Goal: Task Accomplishment & Management: Manage account settings

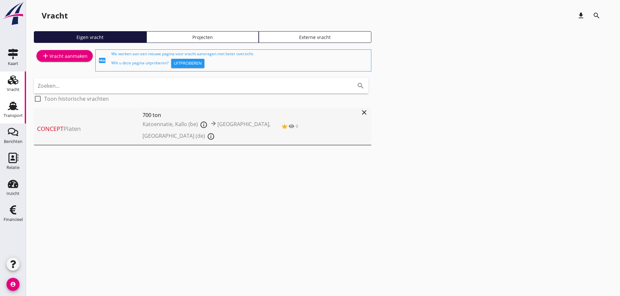
click at [16, 111] on icon "Transport" at bounding box center [13, 106] width 10 height 10
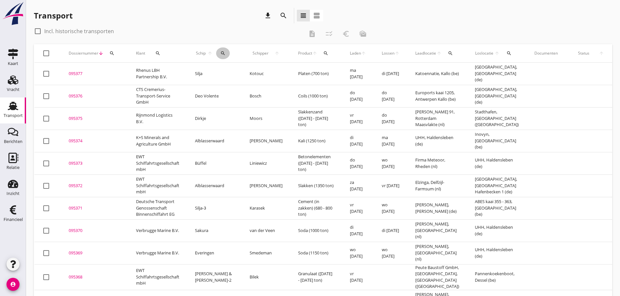
click at [225, 53] on icon "search" at bounding box center [222, 53] width 5 height 5
click at [233, 73] on input "Zoek op (scheeps)naam" at bounding box center [254, 72] width 68 height 10
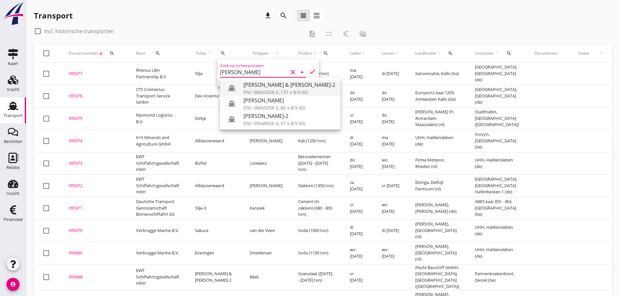
click at [272, 89] on div "ENI: 08455058 (L:137 x B:9.00)" at bounding box center [289, 92] width 92 height 7
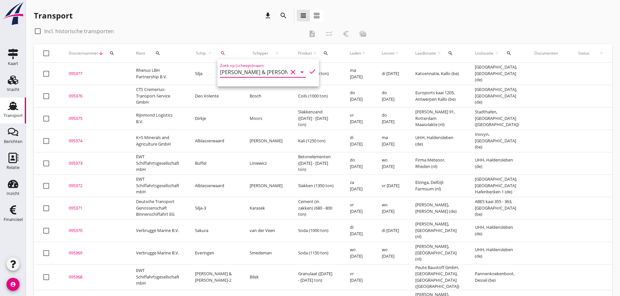
click at [308, 70] on icon "check" at bounding box center [312, 72] width 8 height 8
type input "[PERSON_NAME] & [PERSON_NAME]-2"
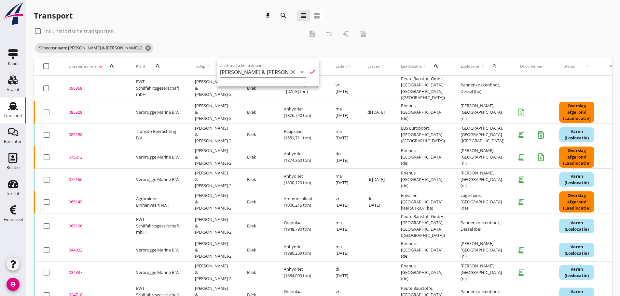
click at [70, 110] on div "085328" at bounding box center [95, 112] width 52 height 7
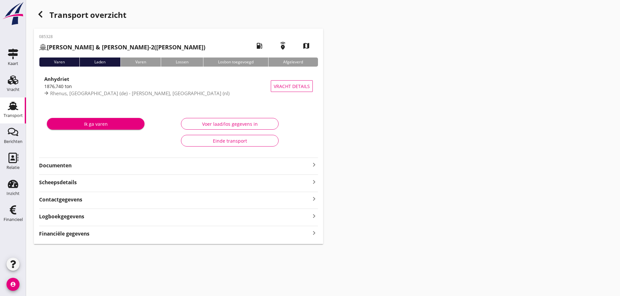
click at [314, 161] on icon "keyboard_arrow_right" at bounding box center [314, 165] width 8 height 8
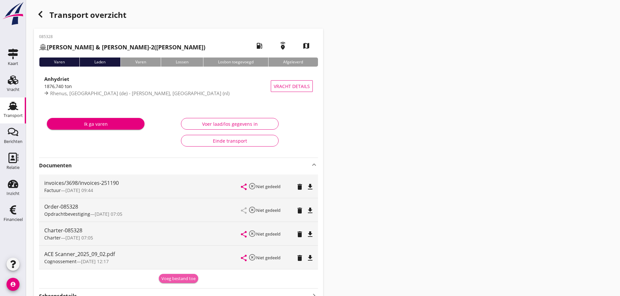
drag, startPoint x: 188, startPoint y: 279, endPoint x: 158, endPoint y: 278, distance: 29.6
click at [188, 280] on div "Voeg bestand toe" at bounding box center [178, 279] width 34 height 7
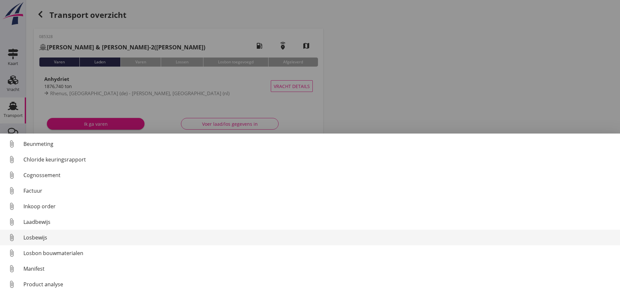
click at [40, 238] on div "Losbewijs" at bounding box center [318, 238] width 591 height 8
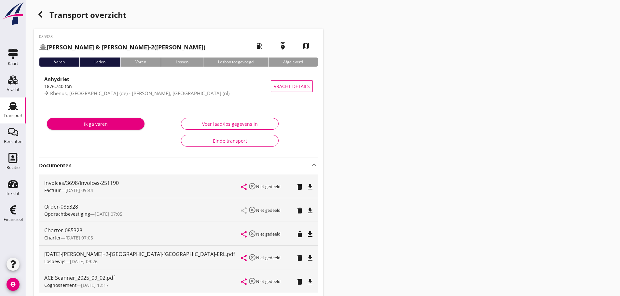
scroll to position [109, 0]
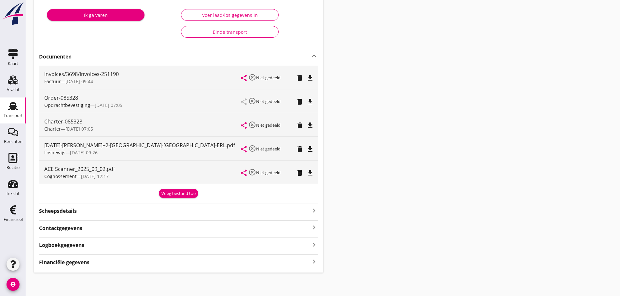
click at [69, 257] on div "Financiële gegevens keyboard_arrow_right" at bounding box center [178, 261] width 279 height 12
click at [69, 262] on strong "Financiële gegevens" at bounding box center [64, 262] width 50 height 7
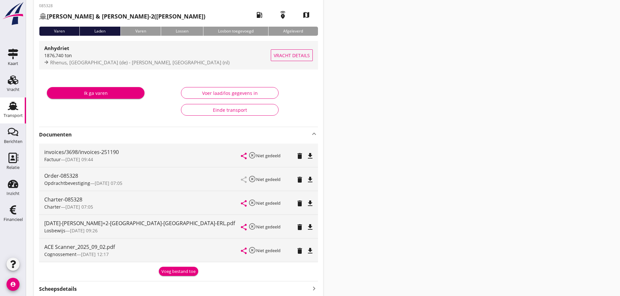
scroll to position [0, 0]
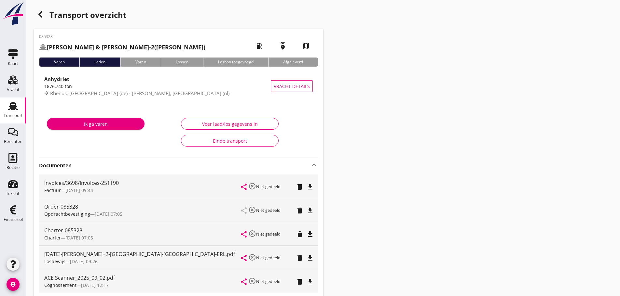
click at [41, 19] on div "button" at bounding box center [40, 14] width 13 height 13
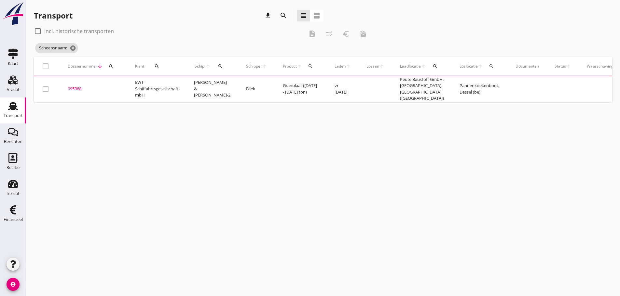
click at [218, 66] on icon "search" at bounding box center [220, 66] width 5 height 5
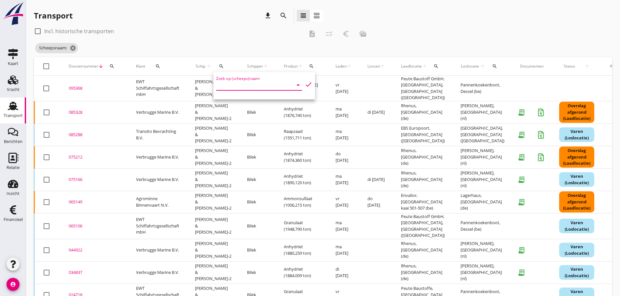
click at [222, 84] on input "Zoek op (scheeps)naam" at bounding box center [250, 85] width 68 height 10
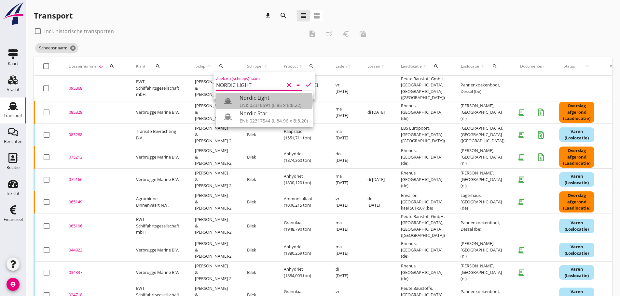
drag, startPoint x: 250, startPoint y: 100, endPoint x: 327, endPoint y: 57, distance: 89.0
click at [251, 100] on div "Nordic Light" at bounding box center [273, 98] width 68 height 8
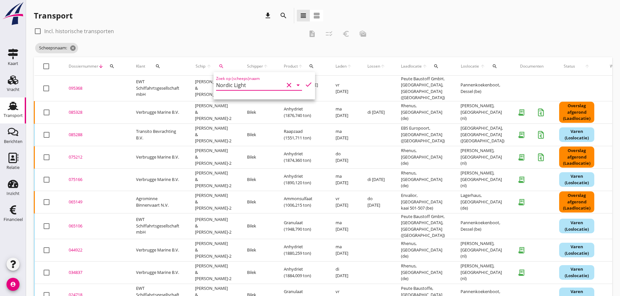
drag, startPoint x: 301, startPoint y: 85, endPoint x: 292, endPoint y: 76, distance: 12.2
click at [304, 84] on icon "check" at bounding box center [308, 85] width 8 height 8
type input "Nordic Light"
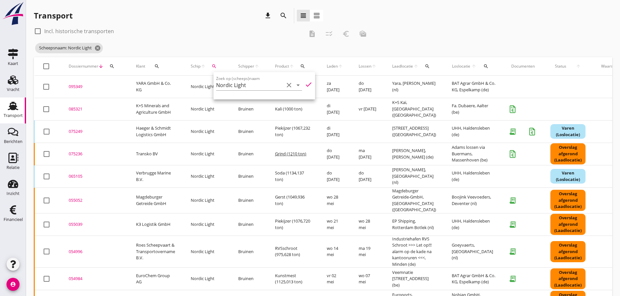
click at [78, 110] on div "085321" at bounding box center [95, 109] width 52 height 7
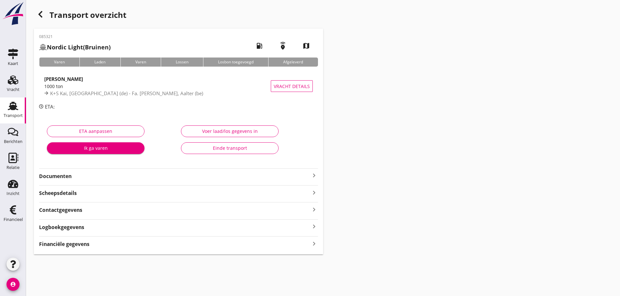
click at [84, 244] on strong "Financiële gegevens" at bounding box center [64, 244] width 50 height 7
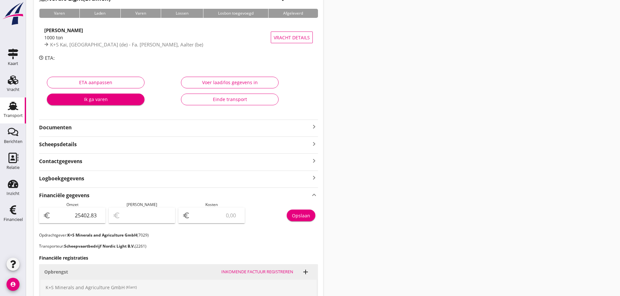
scroll to position [163, 0]
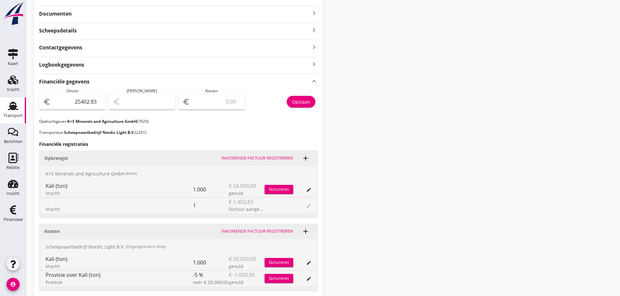
click at [201, 105] on input "number" at bounding box center [215, 102] width 49 height 10
type input "25401.83"
type input "1"
type input "25383.83"
type input "19"
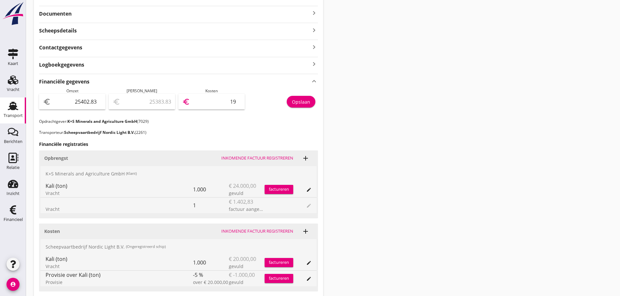
type input "25212.83"
type input "190"
type input "23502.83"
type input "1900"
type input "6402.83"
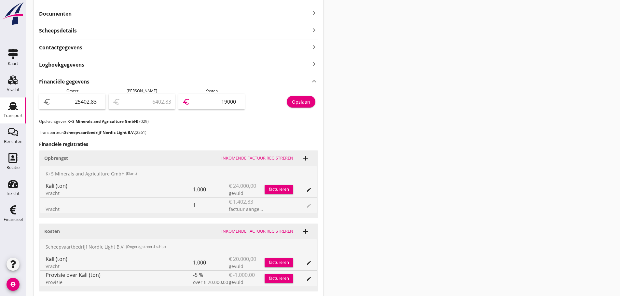
type input "19000"
click at [305, 100] on div "Opslaan" at bounding box center [301, 102] width 18 height 7
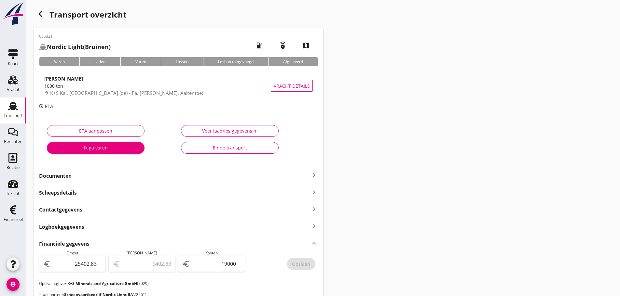
scroll to position [0, 0]
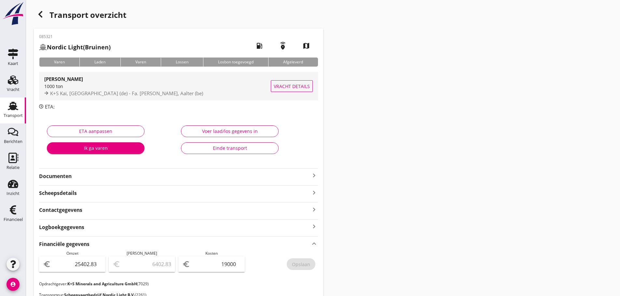
click at [100, 99] on div "Kali 1000 ton K+S Kai, Hamburg (de) - Fa. Dubaere, Aalter (be)" at bounding box center [157, 86] width 226 height 29
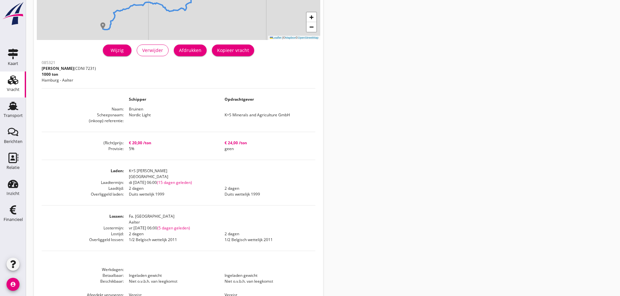
scroll to position [153, 0]
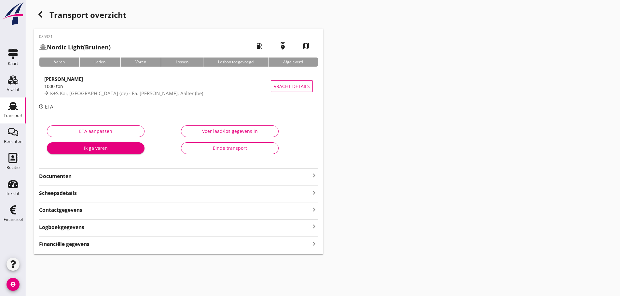
click at [310, 171] on div "Documenten keyboard_arrow_right" at bounding box center [178, 175] width 279 height 9
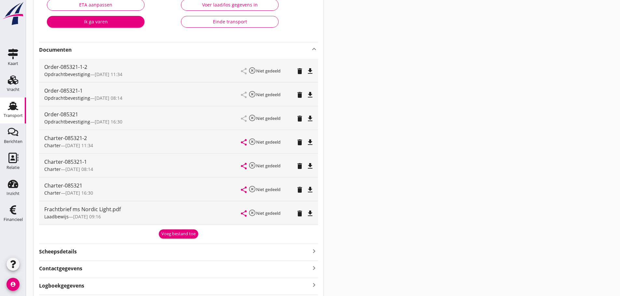
scroll to position [130, 0]
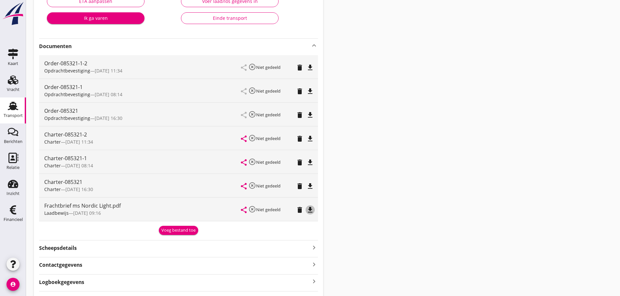
click at [313, 210] on icon "file_download" at bounding box center [310, 210] width 8 height 8
click at [182, 234] on button "Voeg bestand toe" at bounding box center [178, 230] width 39 height 9
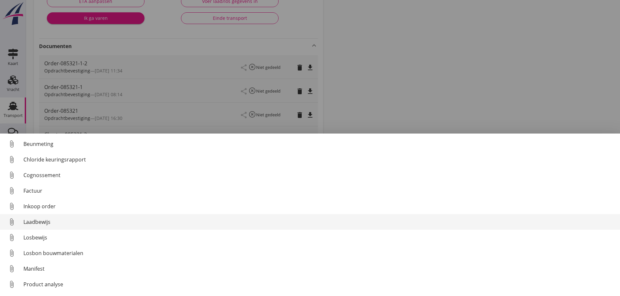
click at [44, 220] on div "Laadbewijs" at bounding box center [318, 222] width 591 height 8
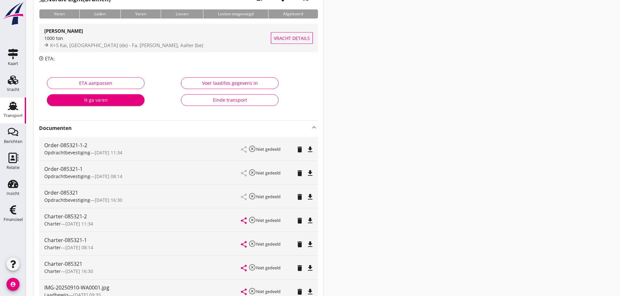
scroll to position [0, 0]
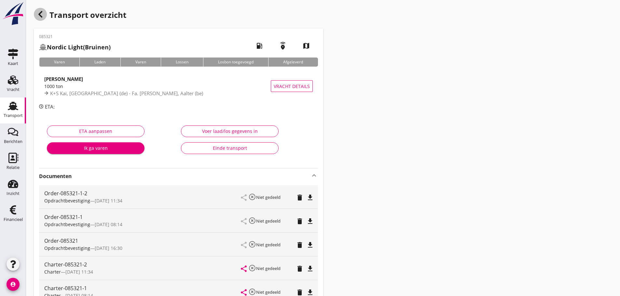
click at [39, 15] on use "button" at bounding box center [40, 14] width 4 height 7
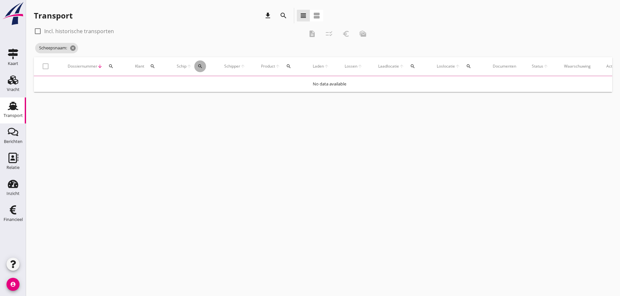
drag, startPoint x: 199, startPoint y: 64, endPoint x: 208, endPoint y: 81, distance: 18.6
click at [199, 65] on icon "search" at bounding box center [199, 66] width 5 height 5
click at [214, 89] on input "Zoek op (scheeps)naam" at bounding box center [231, 85] width 68 height 10
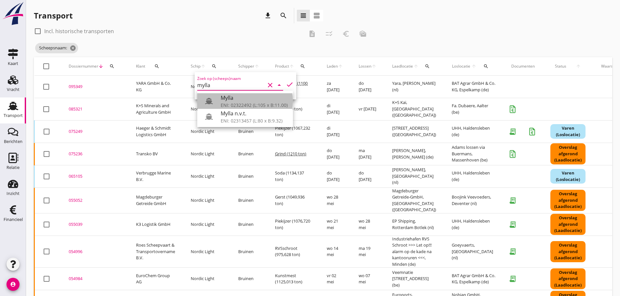
click at [226, 100] on div "Mylla" at bounding box center [253, 98] width 67 height 8
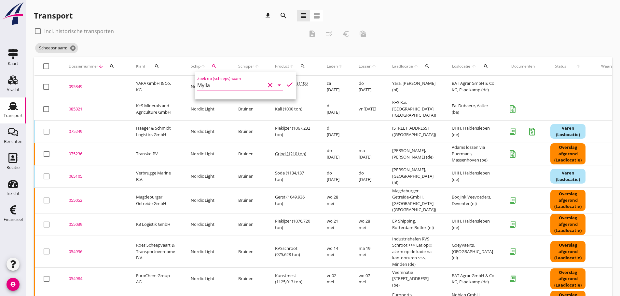
click at [286, 85] on icon "check" at bounding box center [290, 85] width 8 height 8
type input "Mylla"
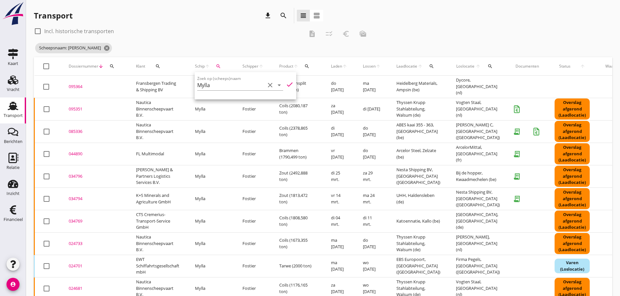
click at [238, 40] on div "check_box_outline_blank Incl. historische transporten description checklist_rtl…" at bounding box center [202, 34] width 337 height 16
click at [77, 109] on div "095351" at bounding box center [95, 109] width 52 height 7
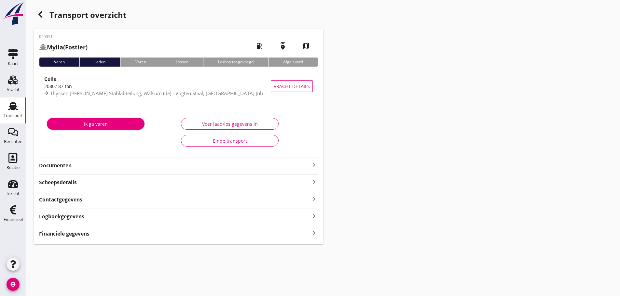
click at [311, 233] on icon "keyboard_arrow_right" at bounding box center [314, 233] width 8 height 9
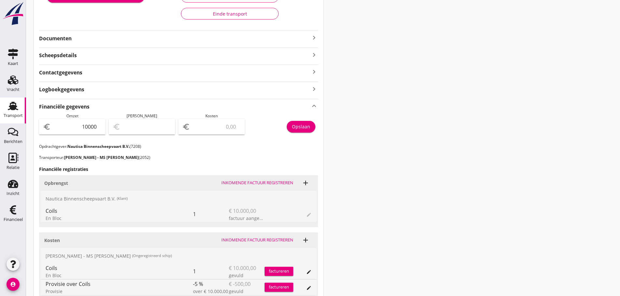
scroll to position [116, 0]
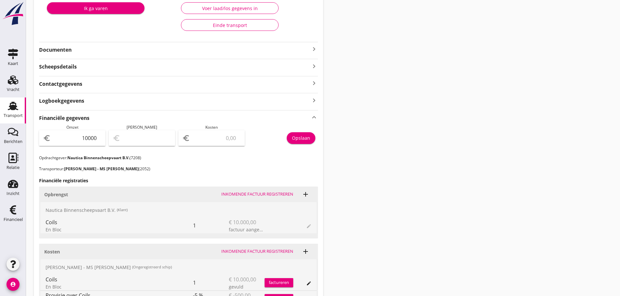
click at [215, 140] on input "number" at bounding box center [215, 138] width 49 height 10
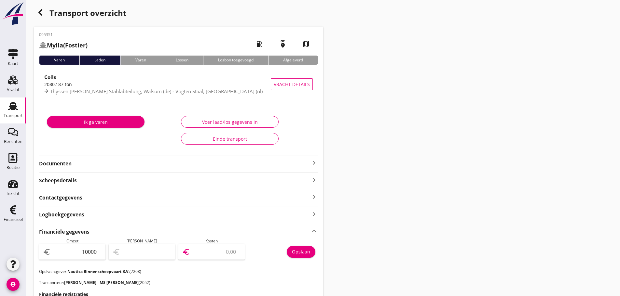
scroll to position [0, 0]
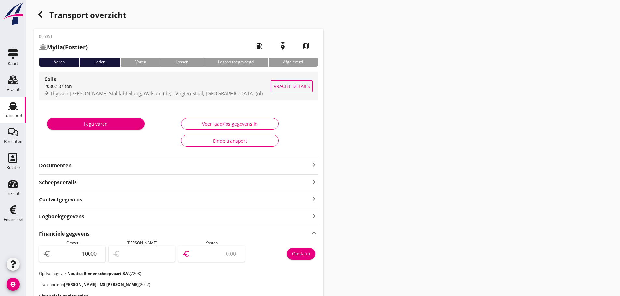
click at [121, 93] on span "Thyssen [PERSON_NAME] Stahlabteilung, Walsum (de) - Vogten Staal, [GEOGRAPHIC_D…" at bounding box center [156, 93] width 212 height 7
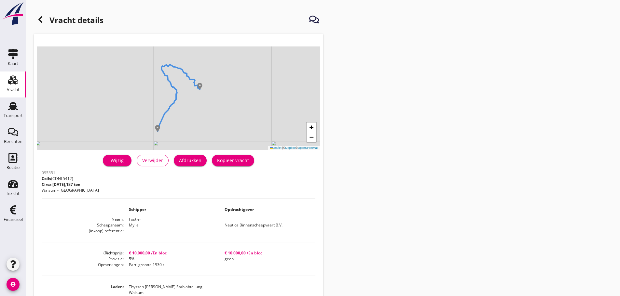
click at [42, 18] on icon at bounding box center [40, 20] width 8 height 8
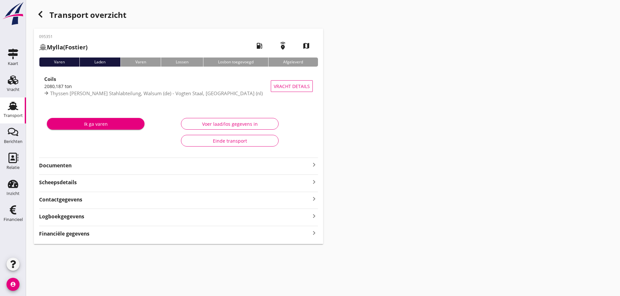
click at [73, 235] on strong "Financiële gegevens" at bounding box center [64, 233] width 50 height 7
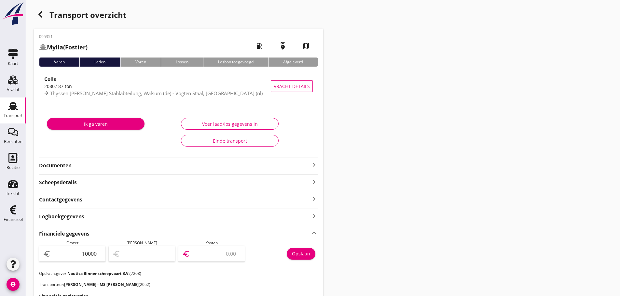
click at [210, 256] on input "number" at bounding box center [215, 254] width 49 height 10
click at [315, 162] on icon "keyboard_arrow_right" at bounding box center [314, 165] width 8 height 8
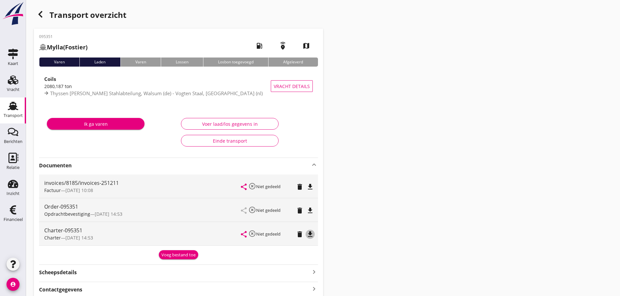
click at [308, 233] on icon "file_download" at bounding box center [310, 235] width 8 height 8
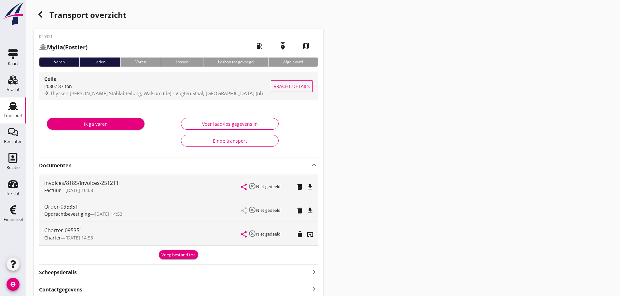
click at [73, 94] on span "Thyssen [PERSON_NAME] Stahlabteilung, Walsum (de) - Vogten Staal, [GEOGRAPHIC_D…" at bounding box center [156, 93] width 212 height 7
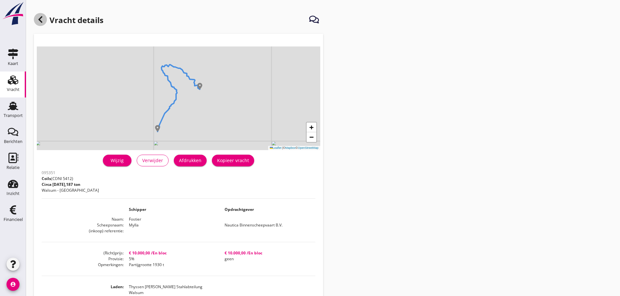
click at [45, 19] on div at bounding box center [40, 19] width 13 height 13
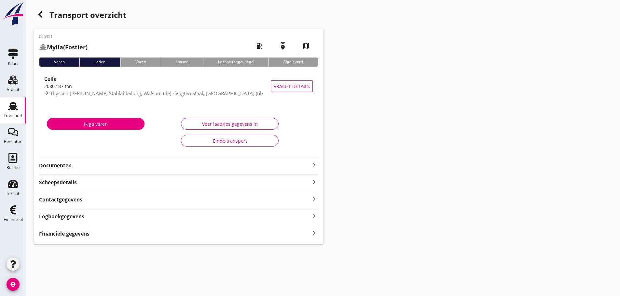
click at [150, 237] on div "Financiële gegevens keyboard_arrow_right" at bounding box center [178, 233] width 279 height 9
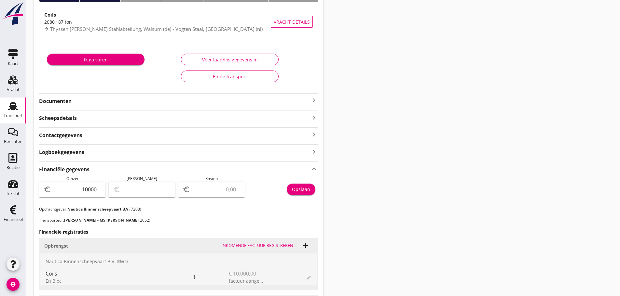
scroll to position [60, 0]
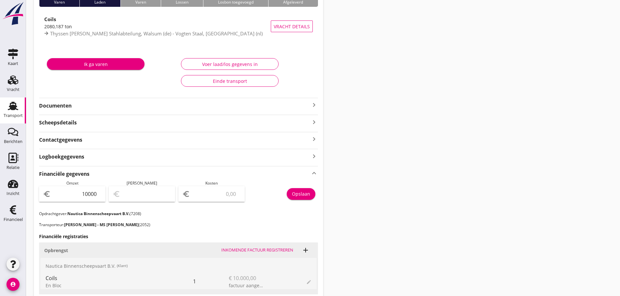
click at [313, 104] on icon "keyboard_arrow_right" at bounding box center [314, 105] width 8 height 8
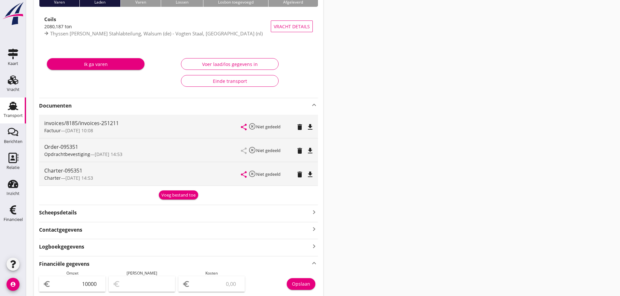
click at [460, 193] on div "Transport overzicht 095351 Mylla (Fostier) local_gas_station emergency_share ma…" at bounding box center [322, 248] width 593 height 617
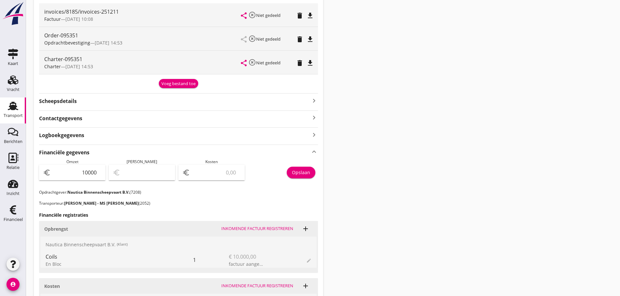
scroll to position [255, 0]
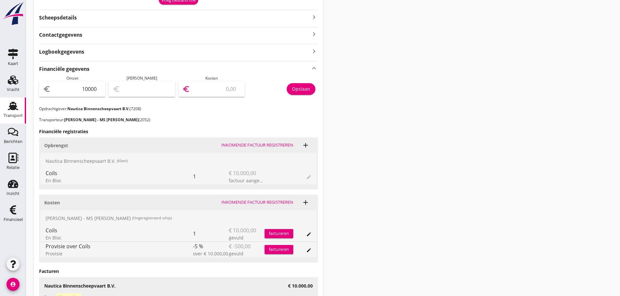
click at [210, 87] on input "number" at bounding box center [215, 89] width 49 height 10
type input "9991.00"
type input "9"
type input "9902.00"
type input "98"
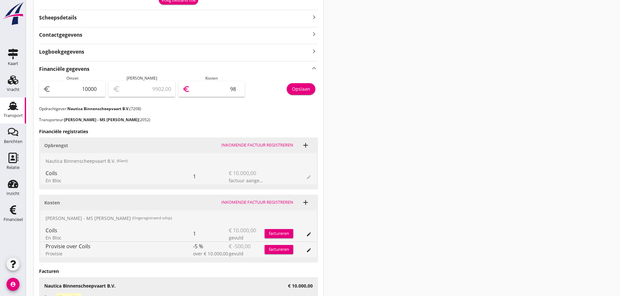
type input "9012.00"
type input "988"
type input "120.00"
type input "9880"
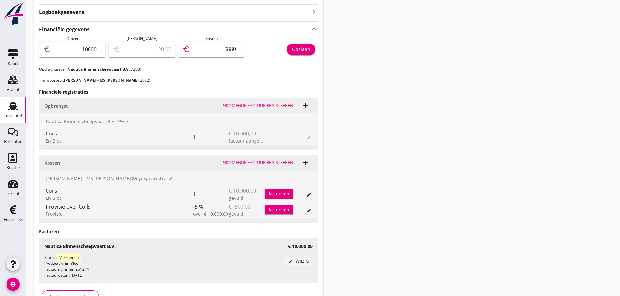
scroll to position [336, 0]
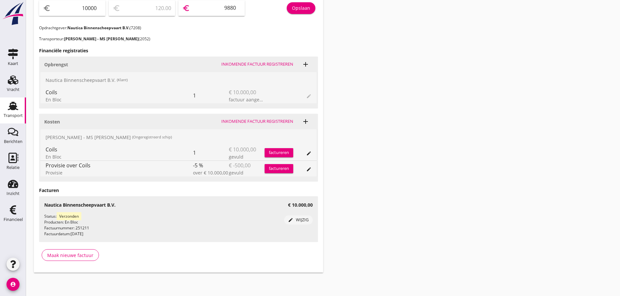
type input "119.20"
type input "9880.8"
type input "119.11"
type input "9880.89"
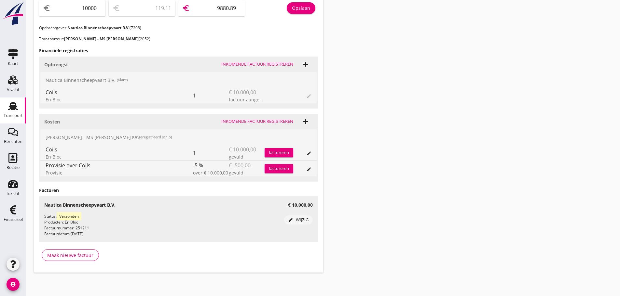
click at [298, 9] on div "Opslaan" at bounding box center [301, 8] width 18 height 7
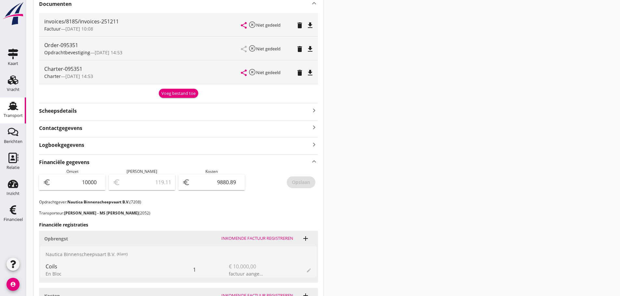
scroll to position [141, 0]
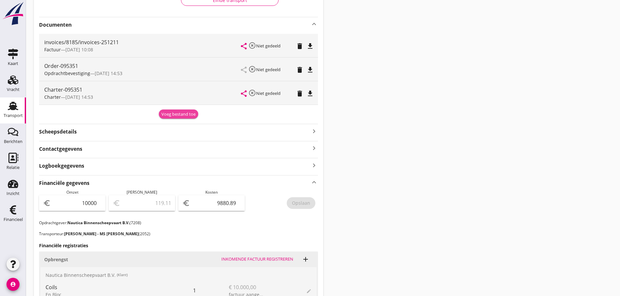
click at [173, 111] on div "Voeg bestand toe" at bounding box center [178, 114] width 34 height 7
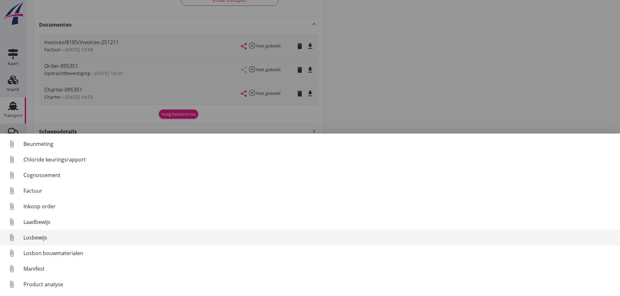
click at [34, 238] on div "Losbewijs" at bounding box center [318, 238] width 591 height 8
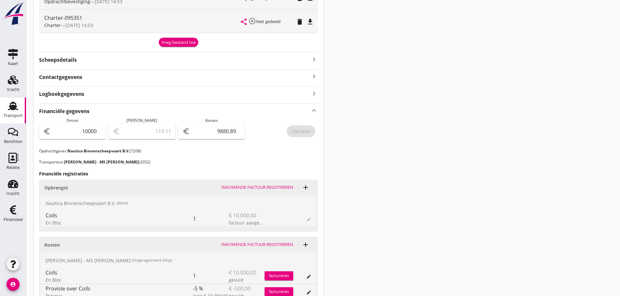
scroll to position [238, 0]
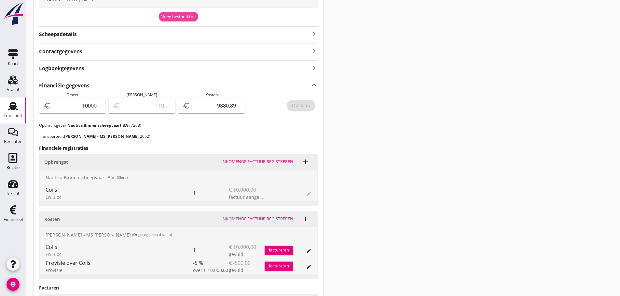
click at [185, 14] on div "Voeg bestand toe" at bounding box center [178, 17] width 34 height 7
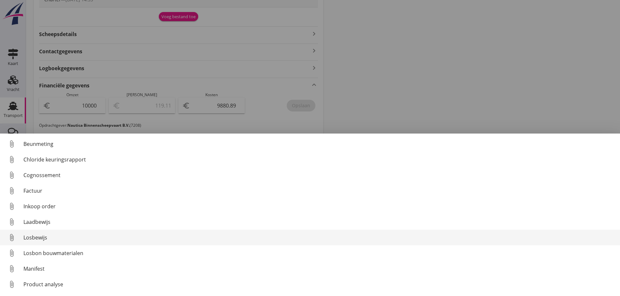
click at [39, 234] on div "Losbewijs" at bounding box center [318, 238] width 591 height 8
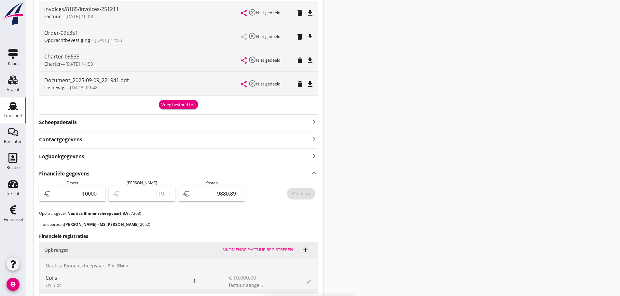
scroll to position [173, 0]
click at [301, 85] on icon "delete" at bounding box center [300, 85] width 8 height 8
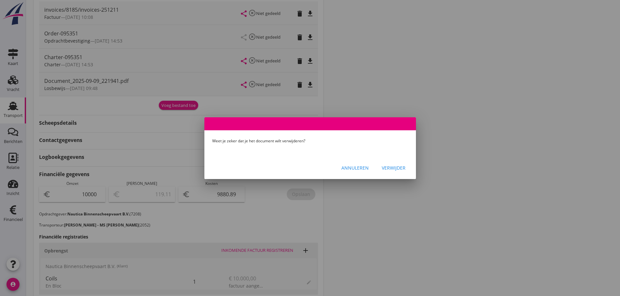
click at [395, 167] on div "Verwijder" at bounding box center [393, 168] width 24 height 7
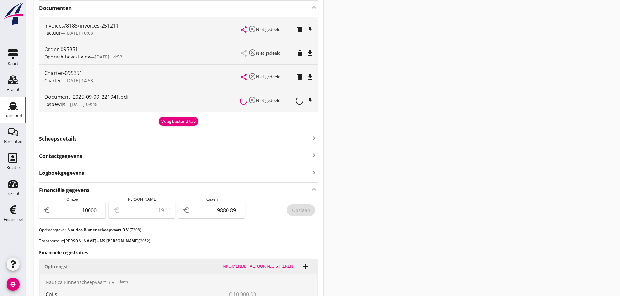
scroll to position [0, 0]
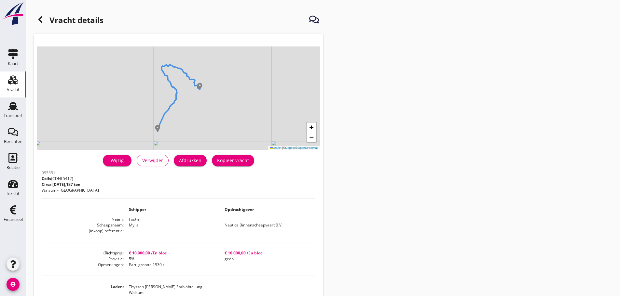
click at [44, 21] on icon at bounding box center [40, 20] width 8 height 8
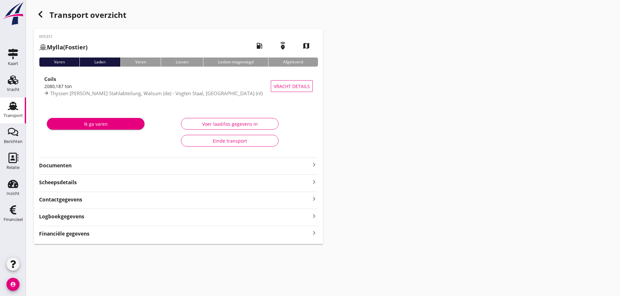
click at [41, 14] on icon "button" at bounding box center [40, 14] width 8 height 8
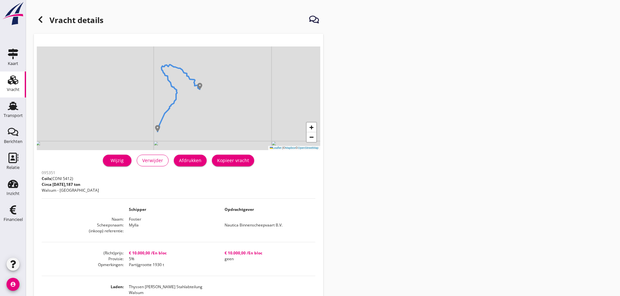
click at [40, 21] on icon at bounding box center [40, 20] width 8 height 8
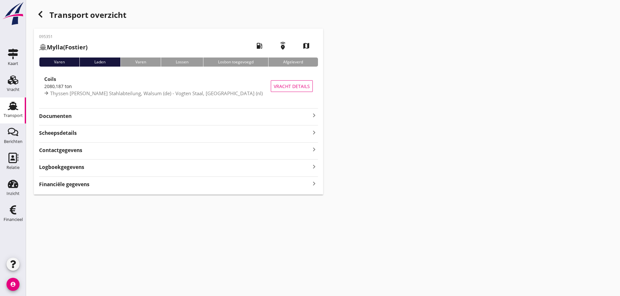
click at [7, 114] on div "Transport" at bounding box center [13, 115] width 19 height 4
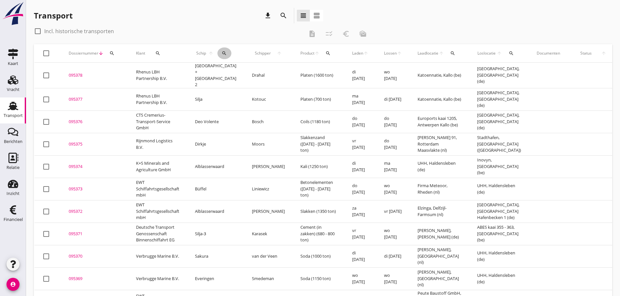
click at [223, 53] on icon "search" at bounding box center [223, 53] width 5 height 5
click at [232, 74] on input "Zoek op (scheeps)naam" at bounding box center [254, 72] width 68 height 10
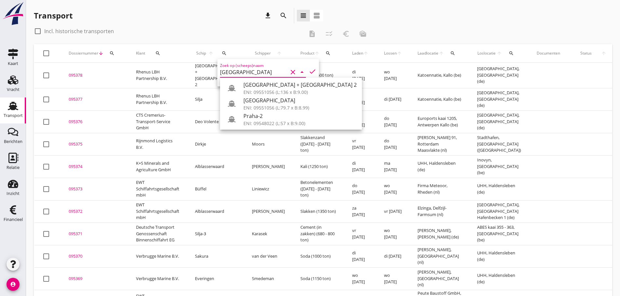
drag, startPoint x: 257, startPoint y: 90, endPoint x: 286, endPoint y: 75, distance: 33.0
click at [257, 90] on div "ENI: 09551056 (L:136 x B:9.00)" at bounding box center [299, 92] width 113 height 7
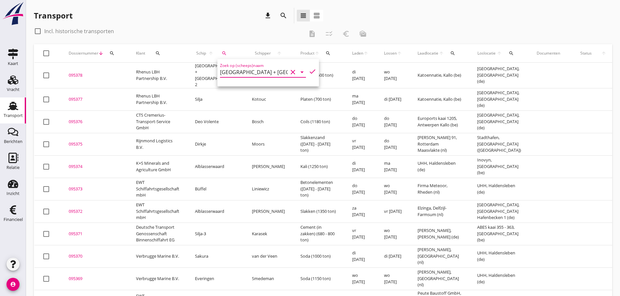
click at [308, 72] on icon "check" at bounding box center [312, 72] width 8 height 8
type input "[GEOGRAPHIC_DATA] + [GEOGRAPHIC_DATA] 2"
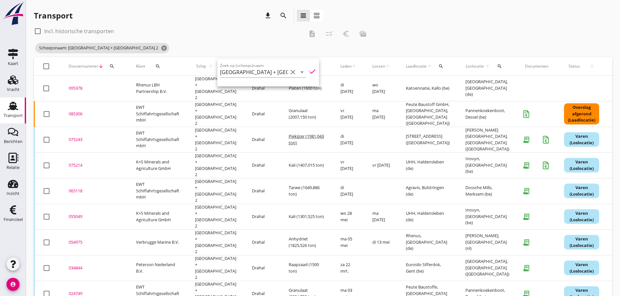
click at [222, 30] on div "check_box_outline_blank Incl. historische transporten" at bounding box center [169, 31] width 270 height 10
click at [80, 111] on div "085306" at bounding box center [95, 114] width 52 height 7
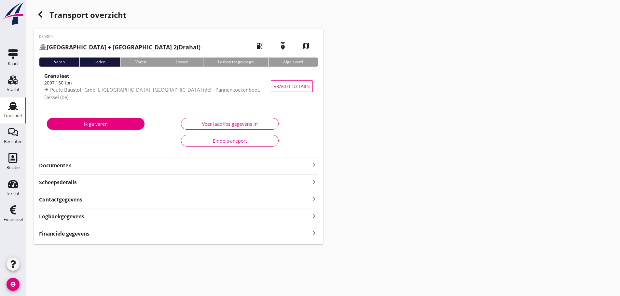
click at [81, 236] on strong "Financiële gegevens" at bounding box center [64, 233] width 50 height 7
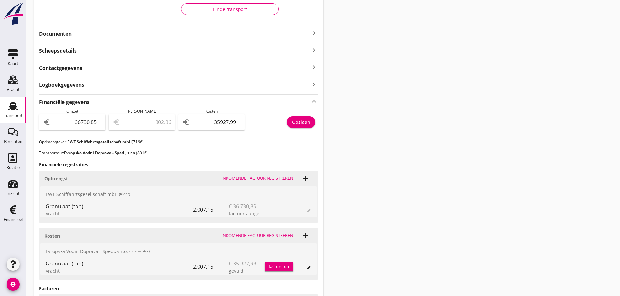
scroll to position [130, 0]
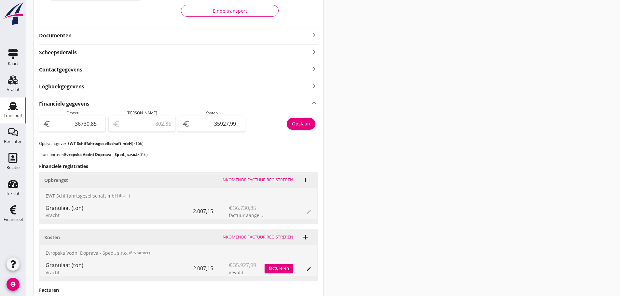
click at [313, 34] on icon "keyboard_arrow_right" at bounding box center [314, 35] width 8 height 8
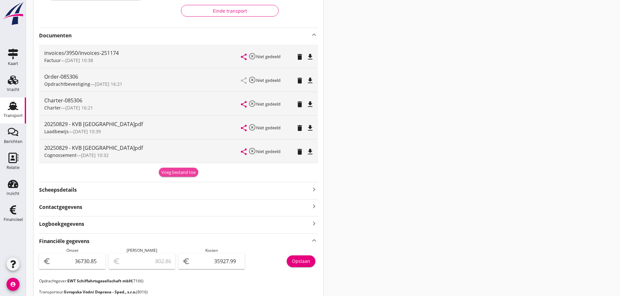
click at [183, 172] on div "Voeg bestand toe" at bounding box center [178, 172] width 34 height 7
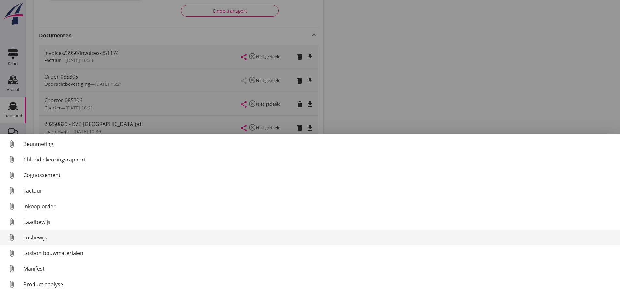
click at [40, 238] on div "Losbewijs" at bounding box center [318, 238] width 591 height 8
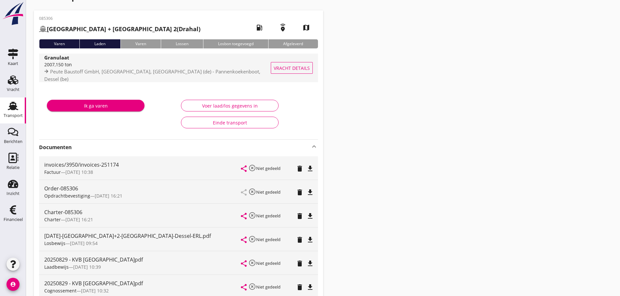
scroll to position [0, 0]
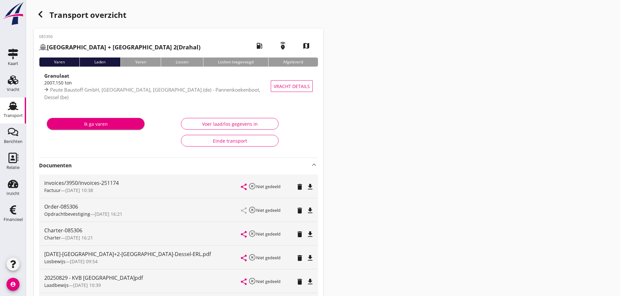
click at [41, 16] on use "button" at bounding box center [40, 14] width 4 height 7
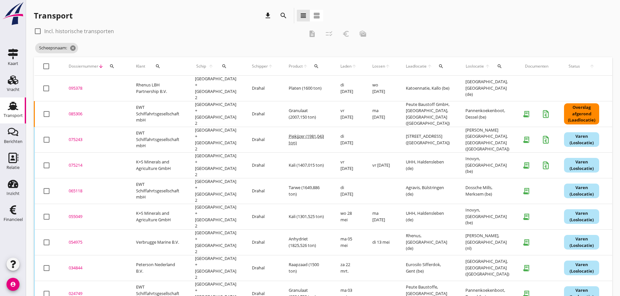
click at [221, 66] on icon "search" at bounding box center [223, 66] width 5 height 5
click at [216, 87] on div "Zoek op (scheeps)naam arrow_drop_down check" at bounding box center [263, 85] width 101 height 27
click at [219, 85] on input "Zoek op (scheeps)naam" at bounding box center [250, 85] width 68 height 10
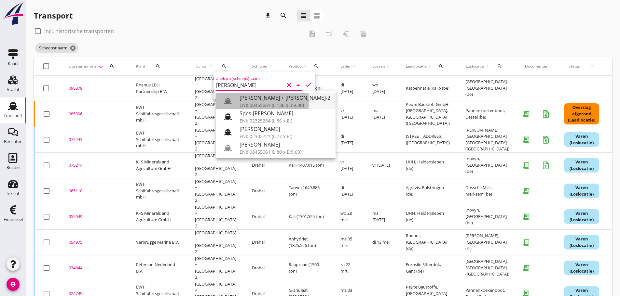
click at [250, 97] on div "[PERSON_NAME] + [PERSON_NAME]-2" at bounding box center [284, 98] width 91 height 8
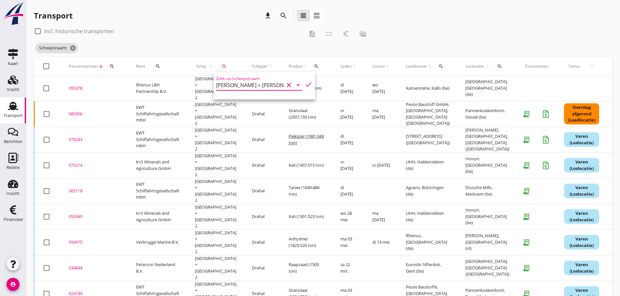
click at [304, 85] on icon "check" at bounding box center [308, 85] width 8 height 8
type input "[PERSON_NAME] + [PERSON_NAME]-2"
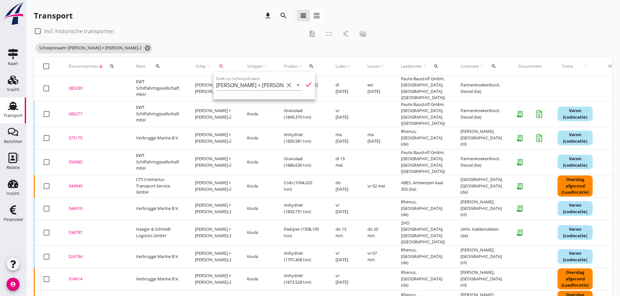
click at [216, 38] on div "check_box_outline_blank Incl. historische transporten description checklist_rtl…" at bounding box center [202, 34] width 337 height 16
click at [75, 88] on div "085339" at bounding box center [95, 88] width 52 height 7
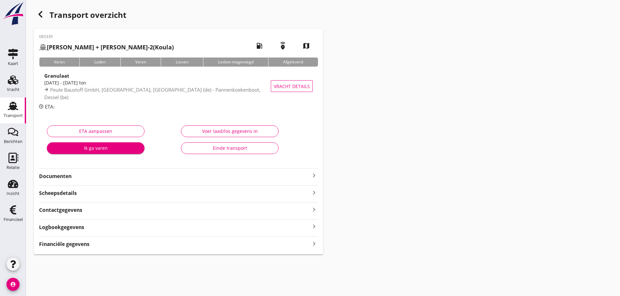
click at [88, 242] on strong "Financiële gegevens" at bounding box center [64, 244] width 50 height 7
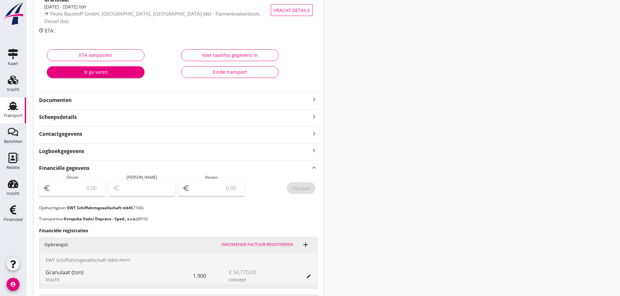
scroll to position [18, 0]
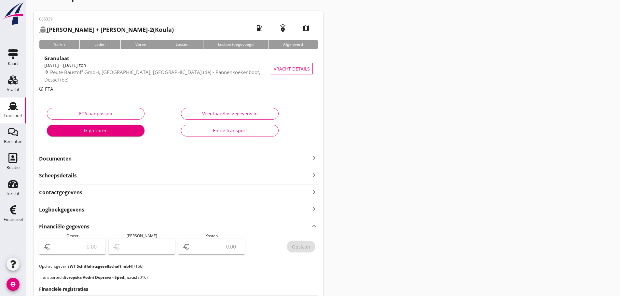
click at [76, 74] on span "Peute Baustoff GmbH, [GEOGRAPHIC_DATA], [GEOGRAPHIC_DATA] (de) - Pannenkoekenbo…" at bounding box center [152, 76] width 216 height 14
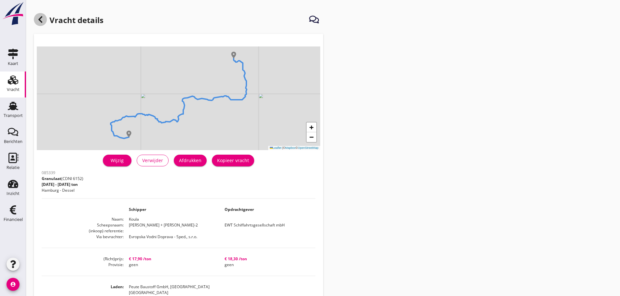
click at [40, 18] on icon at bounding box center [40, 20] width 8 height 8
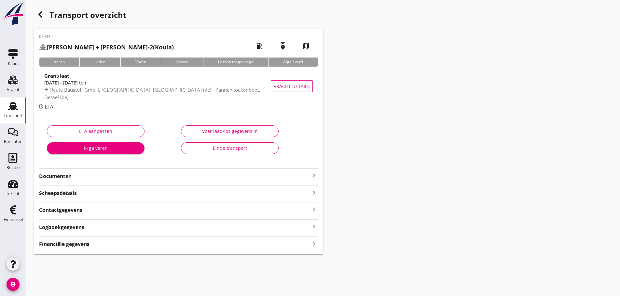
click at [96, 246] on div "Financiële gegevens keyboard_arrow_right" at bounding box center [178, 243] width 279 height 9
click at [220, 267] on input "number" at bounding box center [215, 264] width 49 height 10
type input "33413"
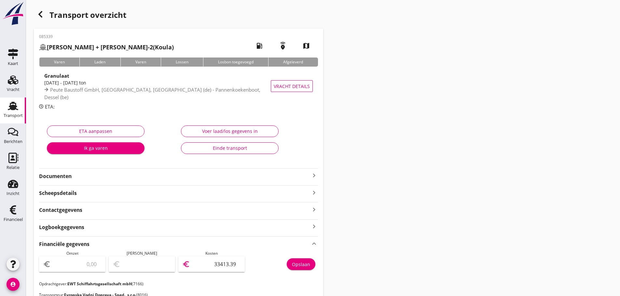
type input "33413.39"
click at [300, 266] on div "Opslaan" at bounding box center [301, 264] width 18 height 7
click at [18, 112] on div "Transport" at bounding box center [13, 115] width 19 height 9
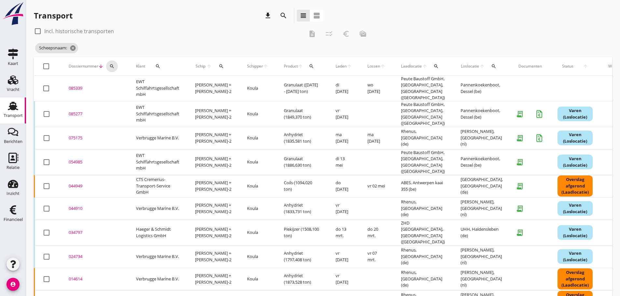
drag, startPoint x: 113, startPoint y: 68, endPoint x: 112, endPoint y: 78, distance: 10.5
click at [113, 68] on icon "search" at bounding box center [111, 66] width 5 height 5
click at [114, 87] on input "Zoeken op dossiernummer..." at bounding box center [143, 85] width 68 height 10
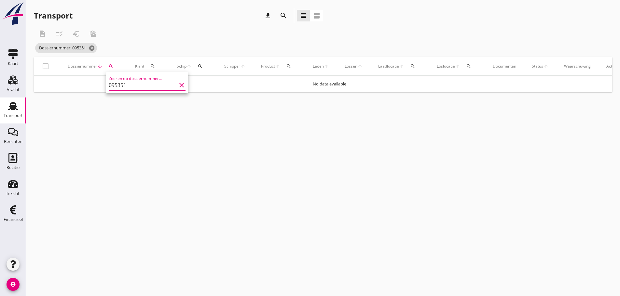
type input "095351"
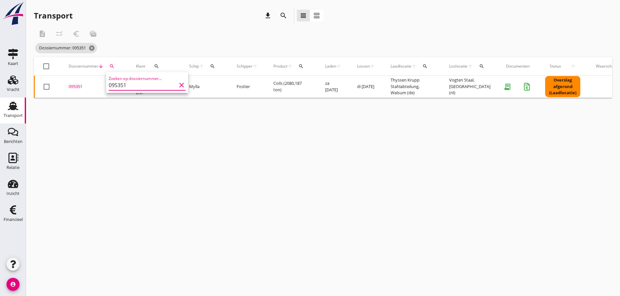
click at [72, 88] on div "095351" at bounding box center [95, 87] width 52 height 7
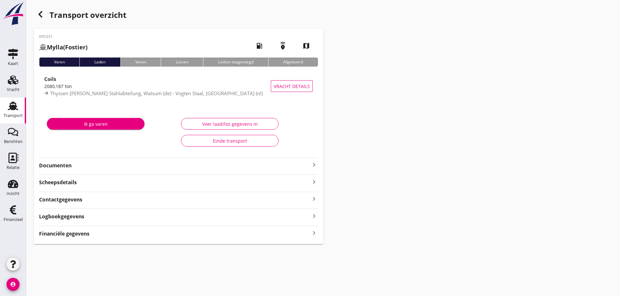
click at [80, 234] on strong "Financiële gegevens" at bounding box center [64, 233] width 50 height 7
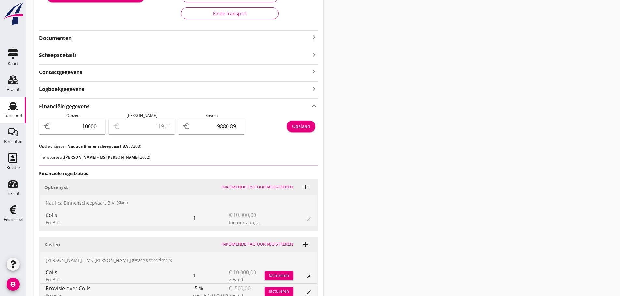
scroll to position [130, 0]
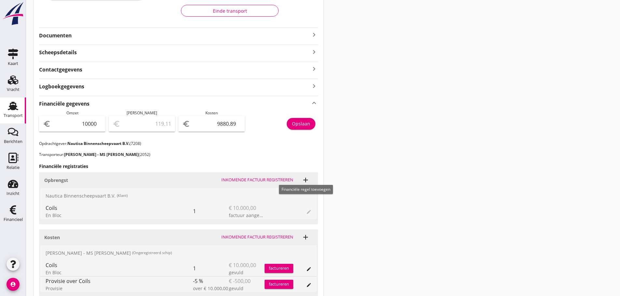
click at [307, 180] on icon "add" at bounding box center [305, 180] width 8 height 8
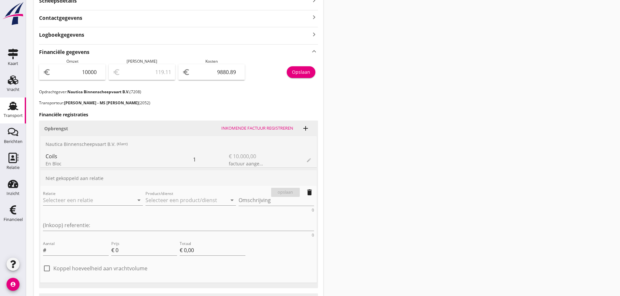
scroll to position [195, 0]
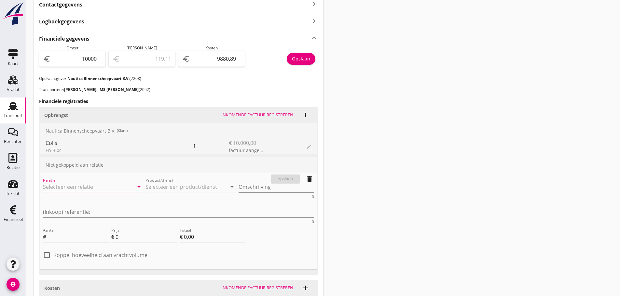
click at [73, 182] on input "Relatie" at bounding box center [84, 187] width 82 height 10
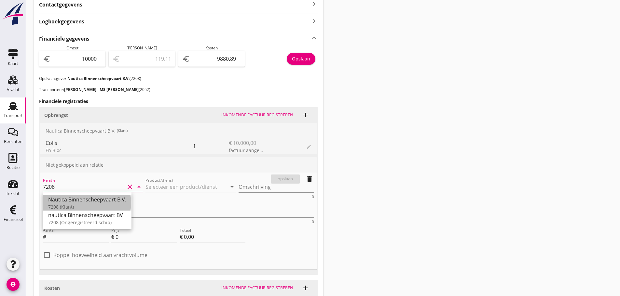
click at [75, 204] on div "7208 (Klant)" at bounding box center [87, 207] width 78 height 7
type input "Nautica Binnenscheepvaart B.V. (7208)"
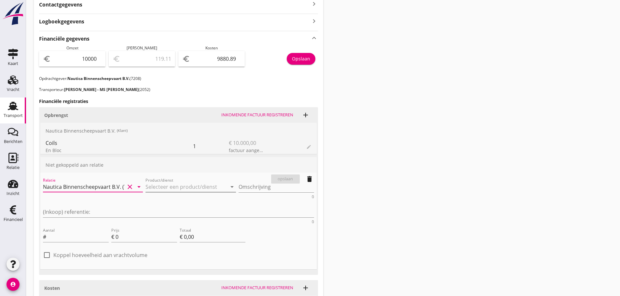
click at [146, 188] on input "Product/dienst" at bounding box center [186, 187] width 82 height 10
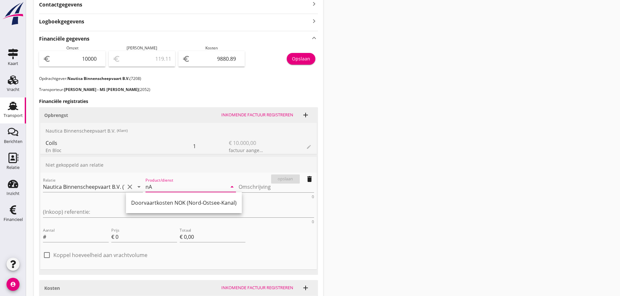
type input "n"
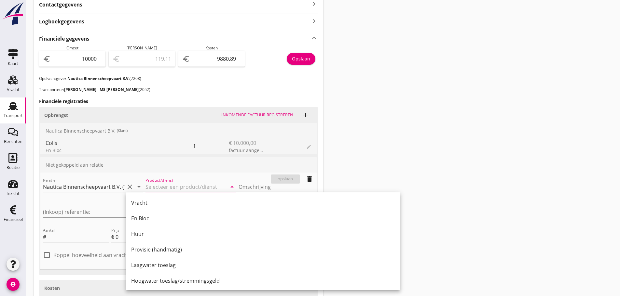
type input "F"
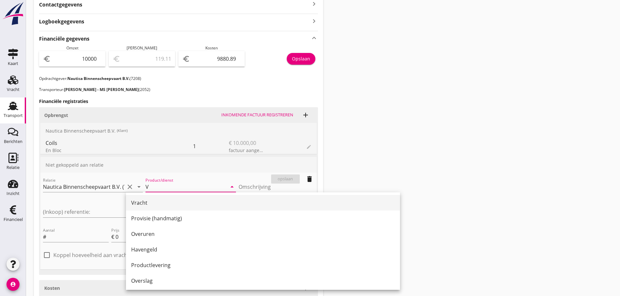
click at [149, 200] on div "Vracht" at bounding box center [262, 203] width 263 height 8
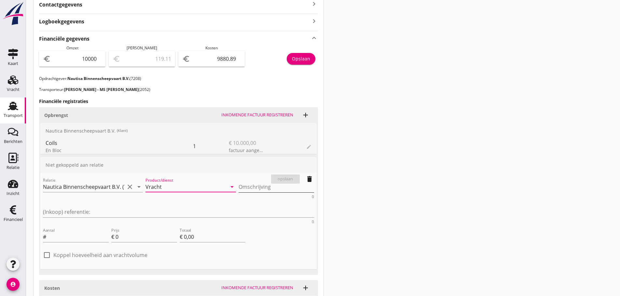
type input "Vracht"
click at [238, 185] on textarea "Omschrijving" at bounding box center [275, 187] width 75 height 11
type textarea "n"
type textarea "N"
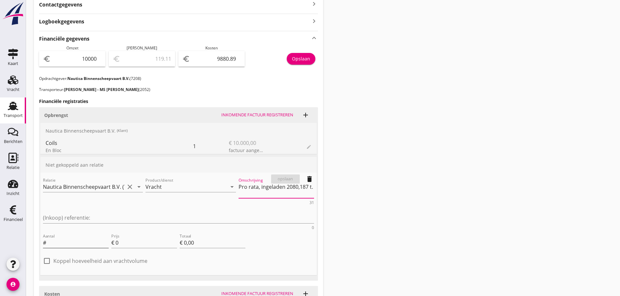
type textarea "Pro rata, ingeladen 2080,187 t."
click at [71, 238] on input "Aantal" at bounding box center [77, 243] width 61 height 10
type input "80.187"
type input "5"
type input "€ 400,94"
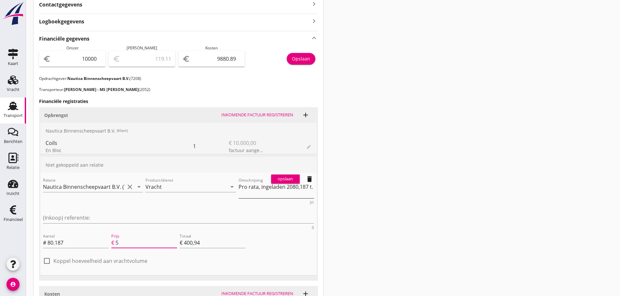
type input "5"
drag, startPoint x: 238, startPoint y: 193, endPoint x: 233, endPoint y: 193, distance: 4.3
click at [238, 193] on textarea "Pro rata, ingeladen 2080,187 t." at bounding box center [275, 190] width 75 height 17
type textarea "Pro rata, ingeladen 2080,187 t."
click at [282, 178] on div "opslaan" at bounding box center [284, 179] width 23 height 7
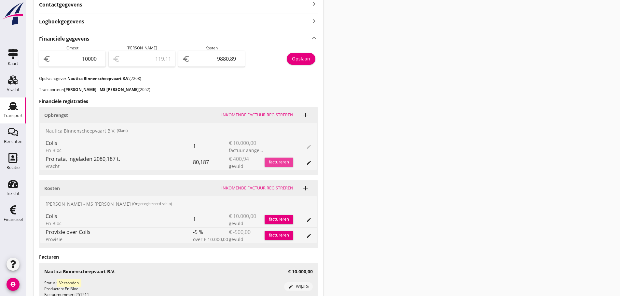
click at [275, 160] on div "factureren" at bounding box center [278, 162] width 29 height 7
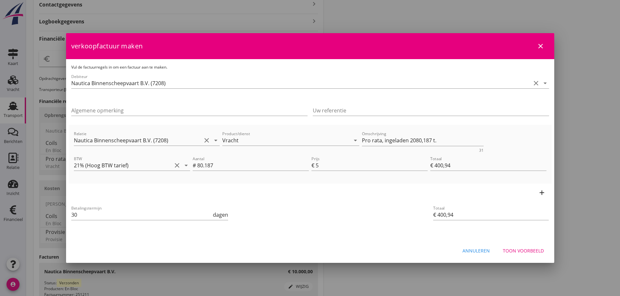
click at [25, 214] on div at bounding box center [310, 148] width 620 height 296
drag, startPoint x: 83, startPoint y: 218, endPoint x: 14, endPoint y: 210, distance: 69.4
click at [14, 210] on div "21% ([PERSON_NAME] BTW tarief) 9% (Laag BTW tarief) 0% (BTW vrij) 0% (BTW verle…" at bounding box center [310, 84] width 620 height 558
type input "21"
click at [528, 252] on div "Toon voorbeeld" at bounding box center [522, 250] width 41 height 7
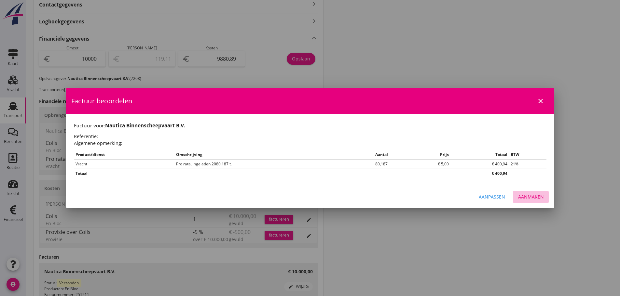
click at [528, 197] on div "Aanmaken" at bounding box center [531, 196] width 26 height 7
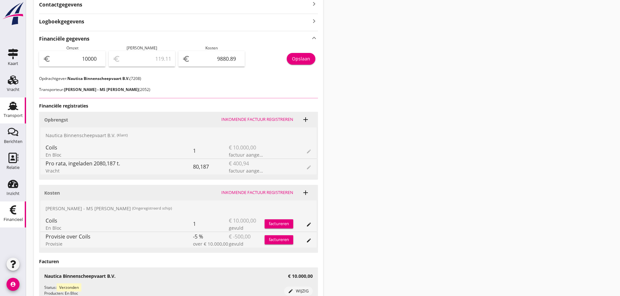
click at [17, 217] on div "Financieel" at bounding box center [13, 219] width 19 height 9
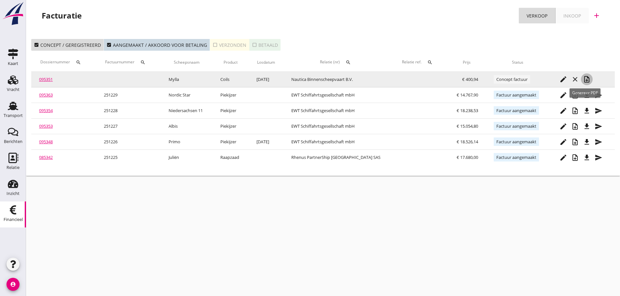
click at [583, 82] on icon "note_add" at bounding box center [586, 79] width 8 height 8
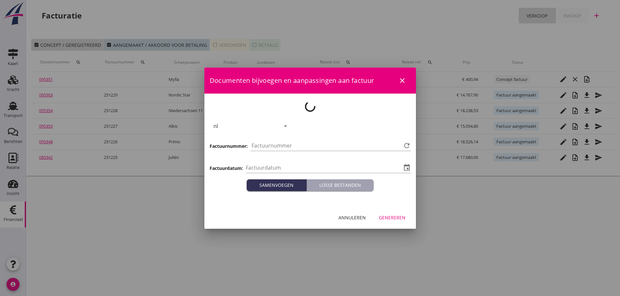
type input "[DATE]"
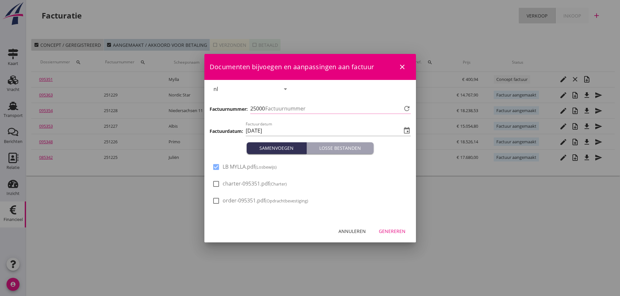
type input "1230"
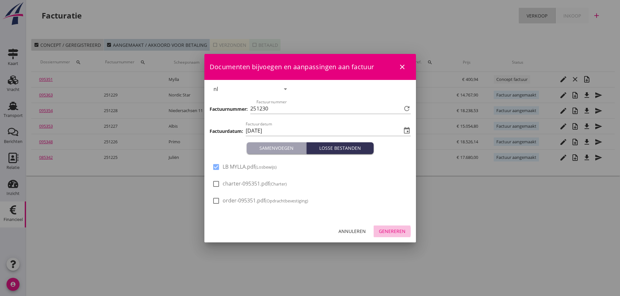
click at [394, 232] on div "Genereren" at bounding box center [392, 231] width 27 height 7
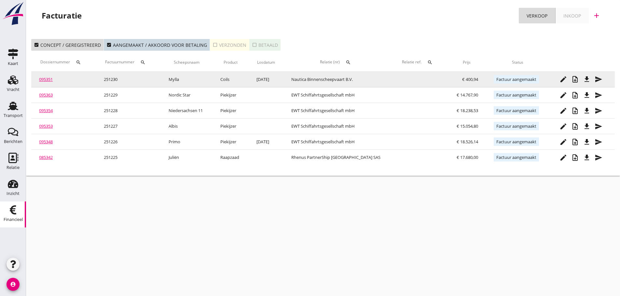
click at [588, 78] on div "file_download" at bounding box center [586, 79] width 12 height 8
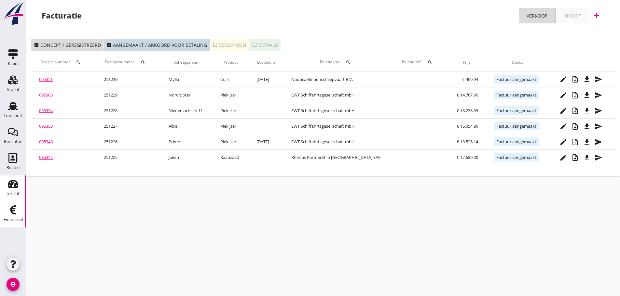
click at [8, 188] on icon "Inzicht" at bounding box center [13, 184] width 10 height 10
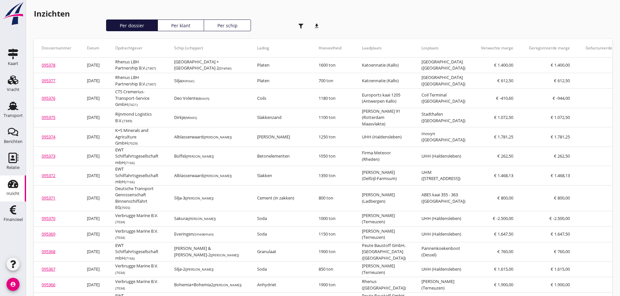
click at [243, 28] on div "Per schip" at bounding box center [228, 25] width 42 height 7
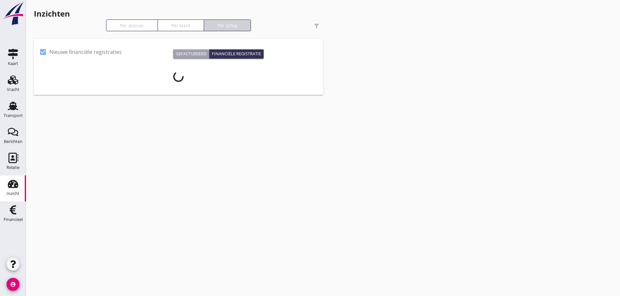
drag, startPoint x: 193, startPoint y: 25, endPoint x: 98, endPoint y: 30, distance: 95.1
click at [193, 26] on div "Per dossier Per klant Per schip" at bounding box center [178, 26] width 144 height 12
click at [135, 27] on div "Per dossier" at bounding box center [132, 25] width 46 height 7
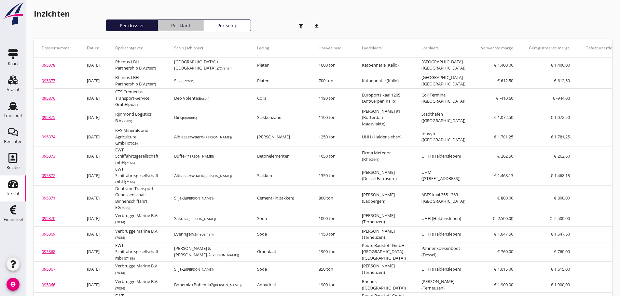
click at [174, 29] on link "Per klant" at bounding box center [180, 26] width 47 height 12
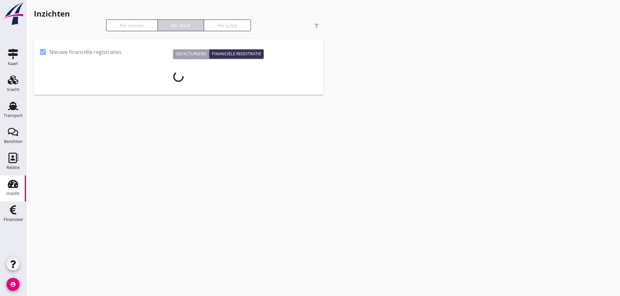
click at [224, 26] on div "Per dossier Per klant Per schip" at bounding box center [178, 26] width 144 height 12
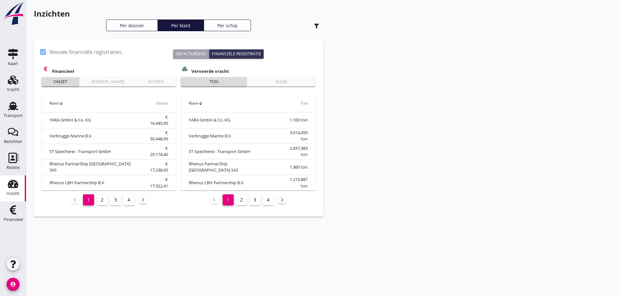
click at [236, 23] on div "Per schip" at bounding box center [228, 25] width 42 height 7
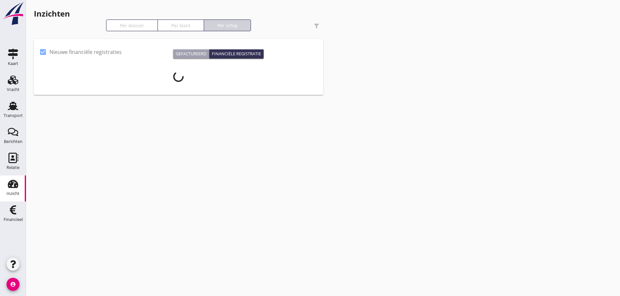
click at [143, 26] on div "Per dossier Per klant Per schip" at bounding box center [178, 26] width 144 height 12
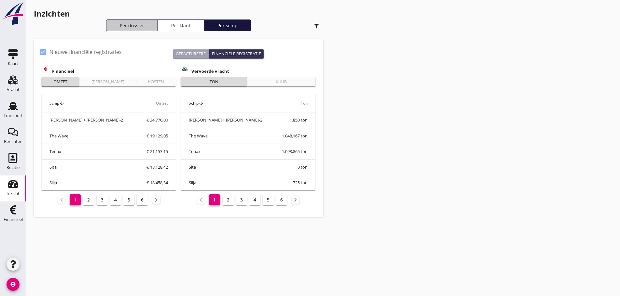
click at [138, 29] on link "Per dossier" at bounding box center [132, 26] width 52 height 12
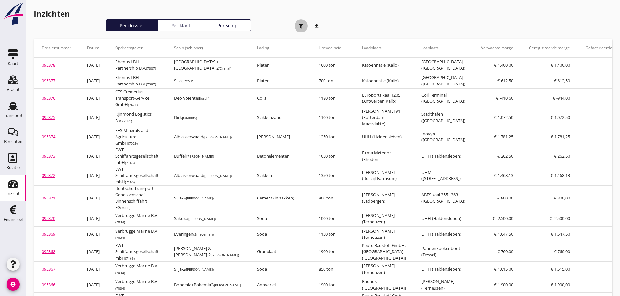
click at [301, 26] on icon "button" at bounding box center [300, 26] width 5 height 5
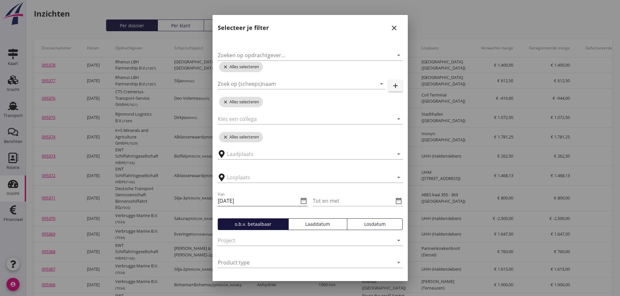
click at [301, 201] on icon "date_range" at bounding box center [304, 201] width 8 height 8
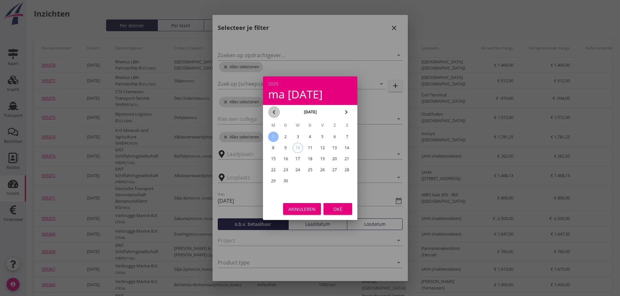
click at [271, 108] on button "chevron_left" at bounding box center [274, 112] width 12 height 12
click at [321, 136] on div "1" at bounding box center [322, 137] width 10 height 10
type input "[DATE]"
click at [344, 211] on div "Oké" at bounding box center [337, 209] width 18 height 7
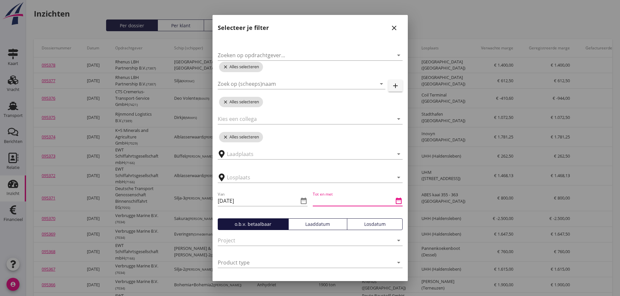
click at [353, 203] on input "Tot en met" at bounding box center [353, 201] width 81 height 10
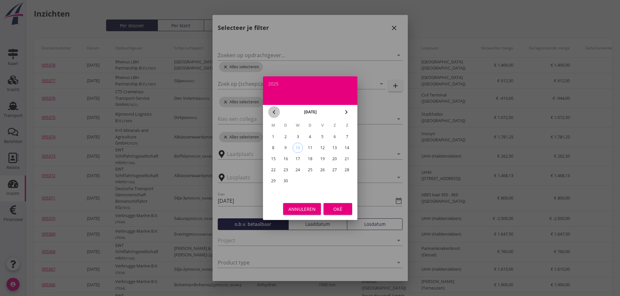
click at [274, 114] on icon "chevron_left" at bounding box center [274, 112] width 8 height 8
click at [272, 114] on icon "chevron_left" at bounding box center [274, 112] width 8 height 8
click at [345, 112] on icon "chevron_right" at bounding box center [346, 112] width 8 height 8
click at [321, 139] on div "1" at bounding box center [322, 137] width 10 height 10
click at [338, 209] on div "Oké" at bounding box center [337, 209] width 18 height 7
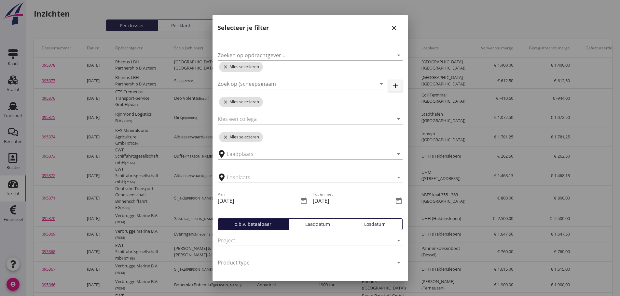
click at [394, 200] on icon "date_range" at bounding box center [398, 201] width 8 height 8
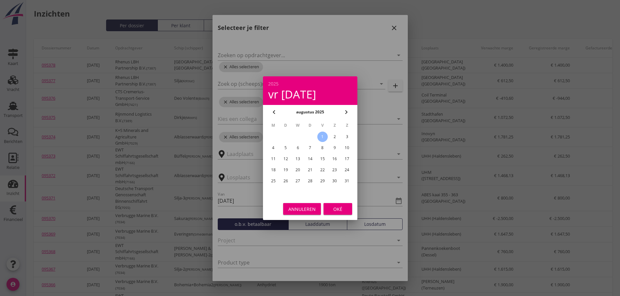
click at [349, 183] on div "31" at bounding box center [346, 181] width 10 height 10
type input "[DATE]"
click at [340, 211] on div "Oké" at bounding box center [337, 209] width 18 height 7
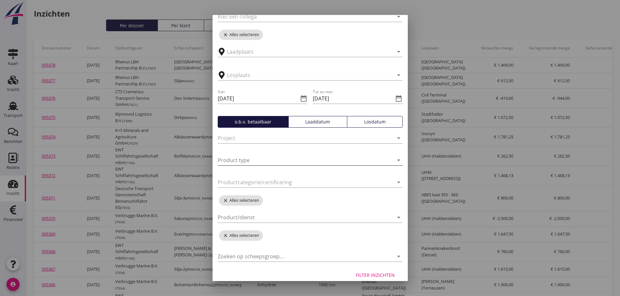
scroll to position [110, 0]
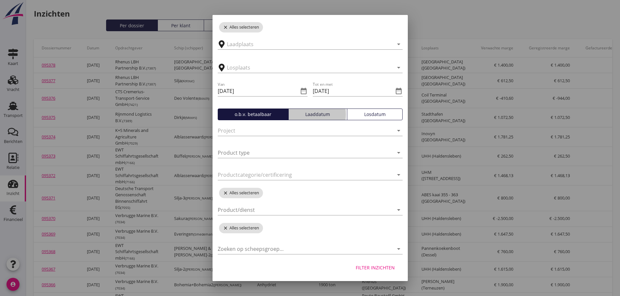
click at [337, 113] on div "Laaddatum" at bounding box center [317, 114] width 53 height 7
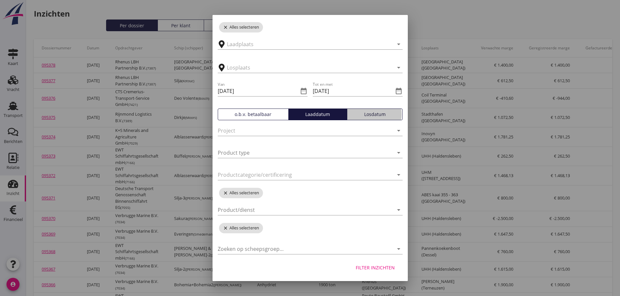
click at [384, 115] on div "Losdatum" at bounding box center [375, 114] width 50 height 7
click at [324, 116] on div "Laaddatum" at bounding box center [317, 114] width 53 height 7
click at [376, 271] on div "Filter inzichten" at bounding box center [374, 267] width 39 height 7
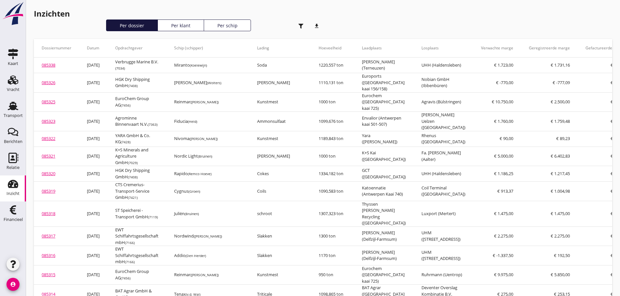
click at [320, 24] on icon "download" at bounding box center [316, 26] width 13 height 13
click at [301, 28] on icon "button" at bounding box center [300, 26] width 5 height 5
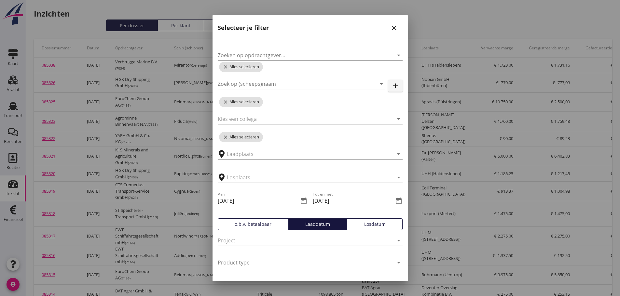
click at [394, 201] on icon "date_range" at bounding box center [398, 201] width 8 height 8
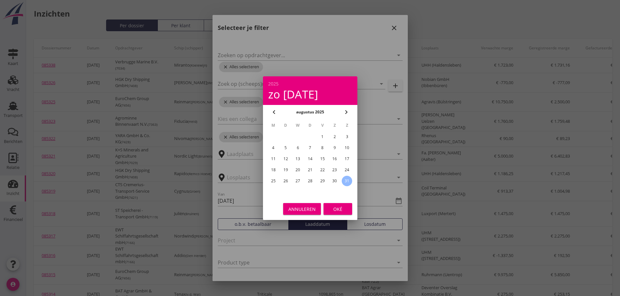
click at [347, 111] on icon "chevron_right" at bounding box center [346, 112] width 8 height 8
click at [326, 137] on div "5" at bounding box center [322, 137] width 10 height 10
type input "[DATE]"
click at [340, 207] on div "Oké" at bounding box center [337, 209] width 18 height 7
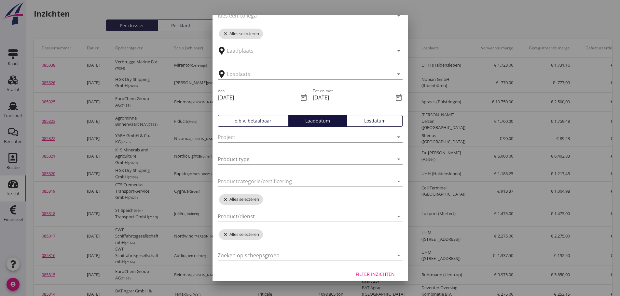
scroll to position [110, 0]
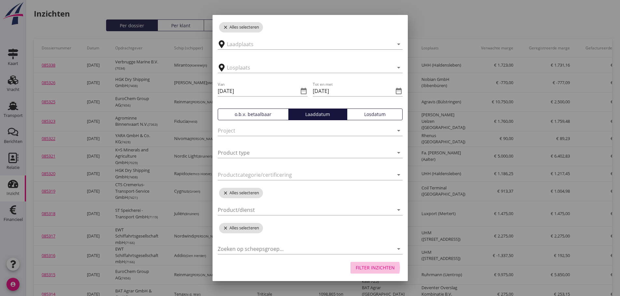
click at [384, 268] on div "Filter inzichten" at bounding box center [374, 267] width 39 height 7
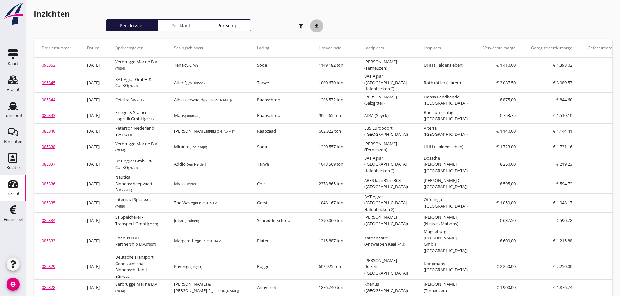
click at [316, 24] on icon "download" at bounding box center [316, 26] width 13 height 13
click at [303, 28] on icon "button" at bounding box center [300, 26] width 5 height 5
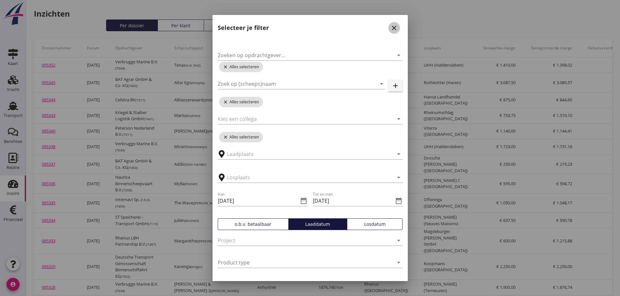
click at [390, 30] on icon "close" at bounding box center [394, 28] width 8 height 8
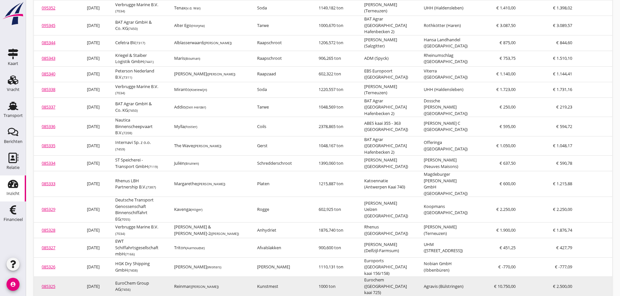
scroll to position [163, 0]
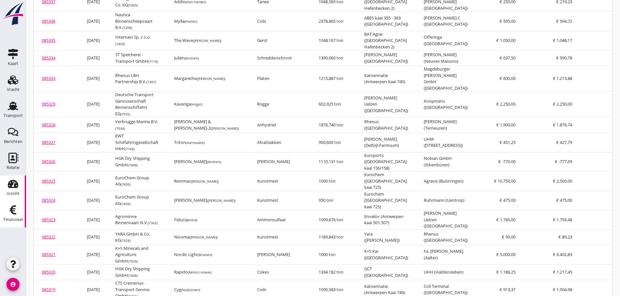
click at [8, 218] on div "Financieel" at bounding box center [13, 220] width 19 height 4
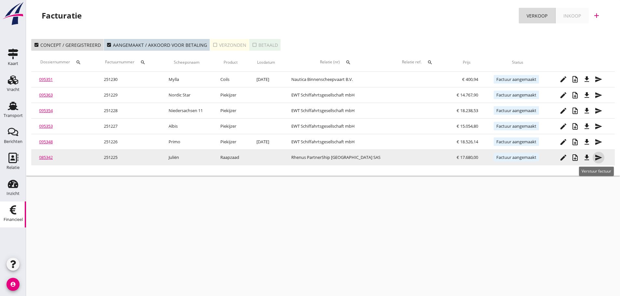
click at [595, 156] on icon "send" at bounding box center [598, 158] width 8 height 8
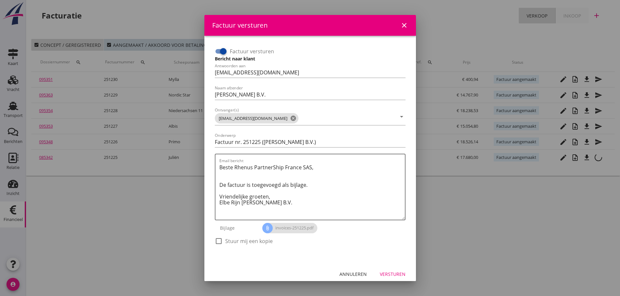
click at [217, 237] on div at bounding box center [218, 241] width 11 height 11
checkbox input "true"
click at [397, 274] on div "Versturen" at bounding box center [393, 274] width 26 height 7
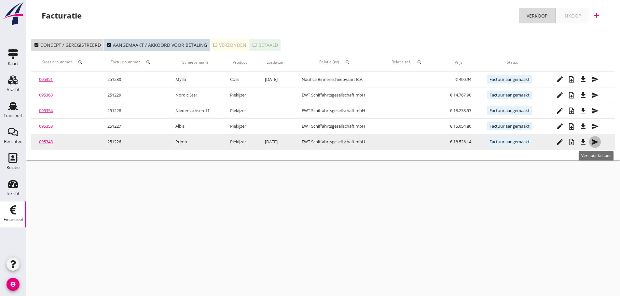
click at [593, 144] on icon "send" at bounding box center [595, 142] width 8 height 8
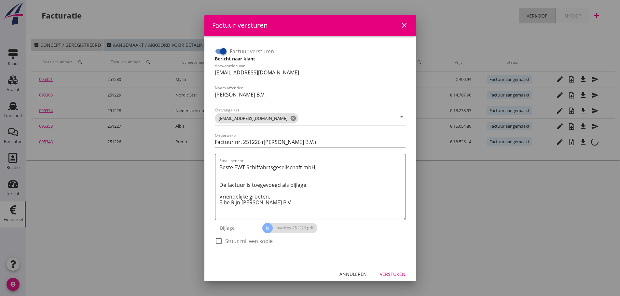
drag, startPoint x: 223, startPoint y: 239, endPoint x: 219, endPoint y: 240, distance: 3.9
click at [223, 240] on div at bounding box center [218, 241] width 11 height 11
checkbox input "true"
drag, startPoint x: 382, startPoint y: 275, endPoint x: 385, endPoint y: 273, distance: 3.8
click at [383, 275] on div "Versturen" at bounding box center [393, 274] width 26 height 7
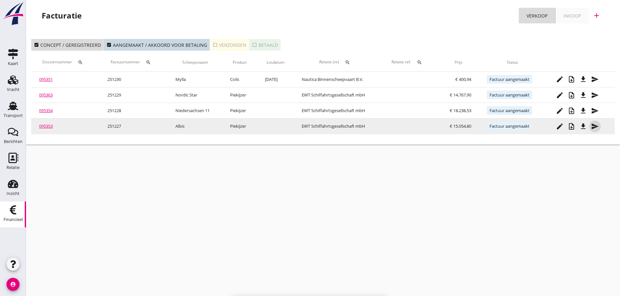
click at [595, 126] on icon "send" at bounding box center [595, 127] width 8 height 8
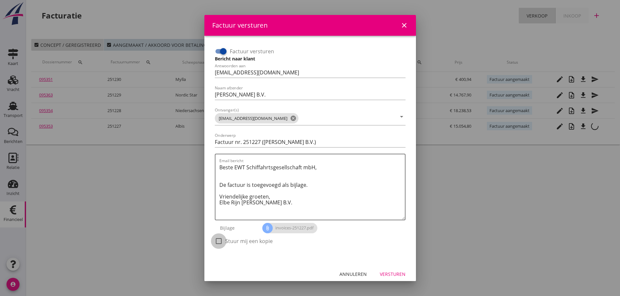
click at [220, 241] on div at bounding box center [218, 241] width 11 height 11
checkbox input "true"
drag, startPoint x: 387, startPoint y: 274, endPoint x: 393, endPoint y: 270, distance: 7.9
click at [387, 273] on div "Versturen" at bounding box center [393, 274] width 26 height 7
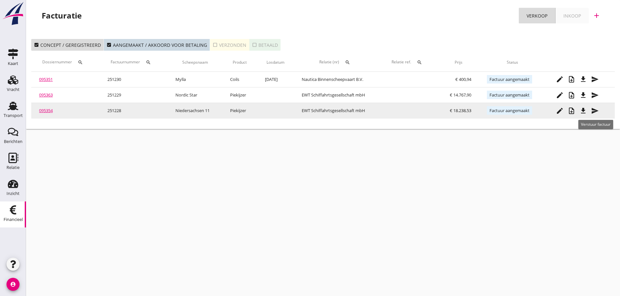
click at [595, 114] on icon "send" at bounding box center [595, 111] width 8 height 8
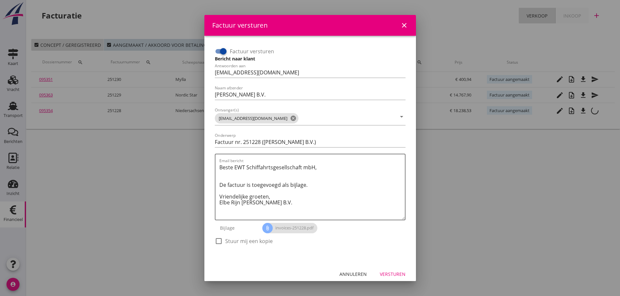
click at [221, 239] on div at bounding box center [218, 241] width 11 height 11
checkbox input "true"
click at [374, 275] on button "Versturen" at bounding box center [392, 275] width 36 height 12
click at [398, 27] on button "close" at bounding box center [404, 26] width 12 height 12
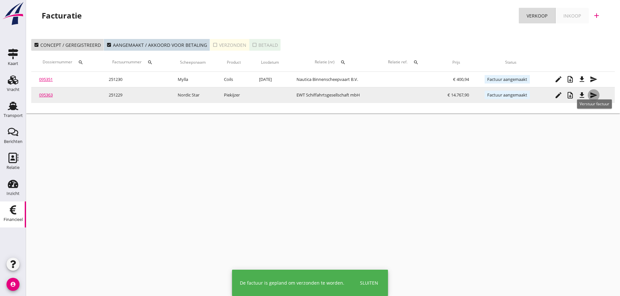
click at [592, 94] on icon "send" at bounding box center [593, 95] width 8 height 8
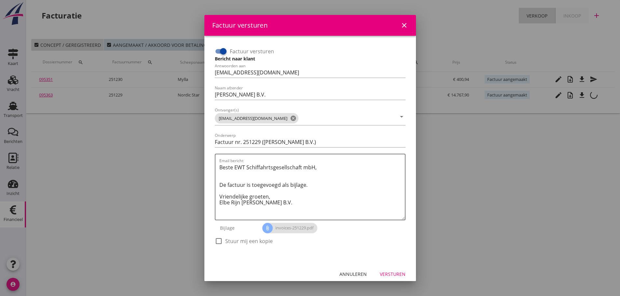
click at [220, 243] on div at bounding box center [218, 241] width 11 height 11
checkbox input "true"
drag, startPoint x: 383, startPoint y: 276, endPoint x: 398, endPoint y: 281, distance: 16.0
click at [383, 277] on div "Versturen" at bounding box center [393, 274] width 26 height 7
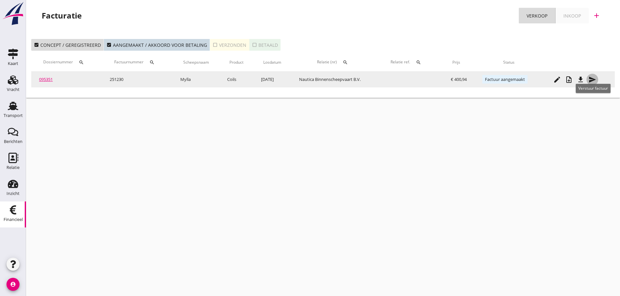
click at [590, 83] on icon "send" at bounding box center [592, 80] width 8 height 8
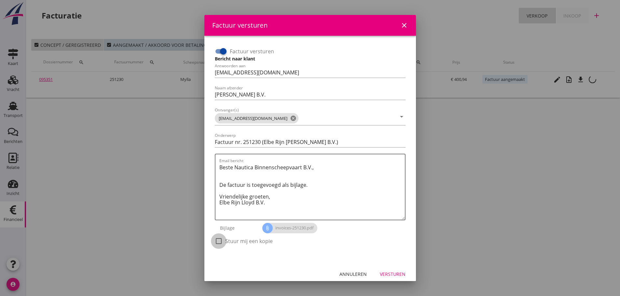
click at [221, 244] on div at bounding box center [218, 241] width 11 height 11
checkbox input "true"
click at [394, 270] on button "Versturen" at bounding box center [392, 275] width 36 height 12
